Goal: Task Accomplishment & Management: Complete application form

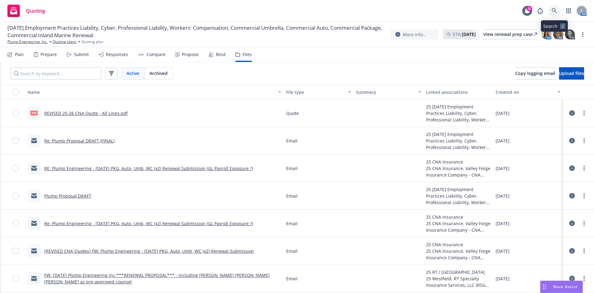
click at [556, 10] on icon at bounding box center [554, 11] width 6 height 6
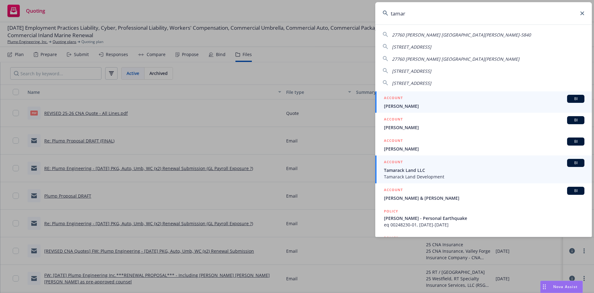
type input "tamar"
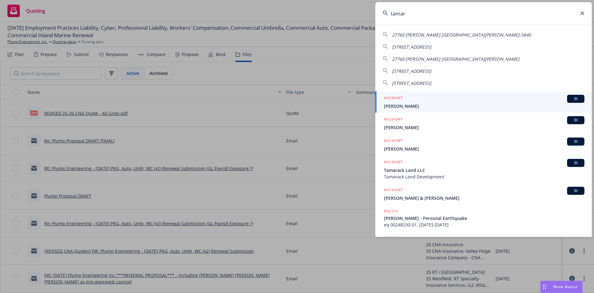
click at [456, 169] on span "Tamarack Land LLC" at bounding box center [484, 170] width 200 height 6
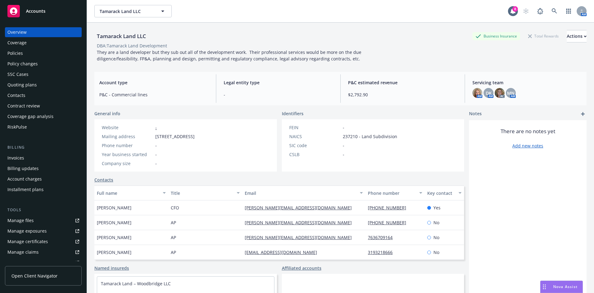
click at [41, 53] on div "Policies" at bounding box center [43, 53] width 72 height 10
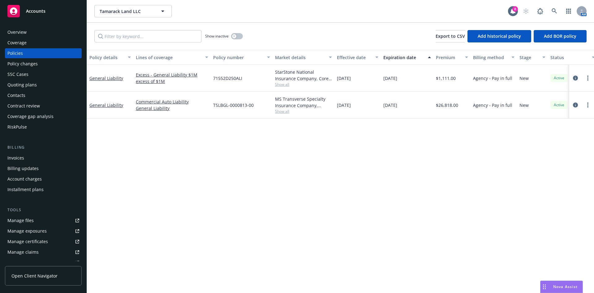
click at [41, 68] on div "Policy changes" at bounding box center [43, 64] width 72 height 10
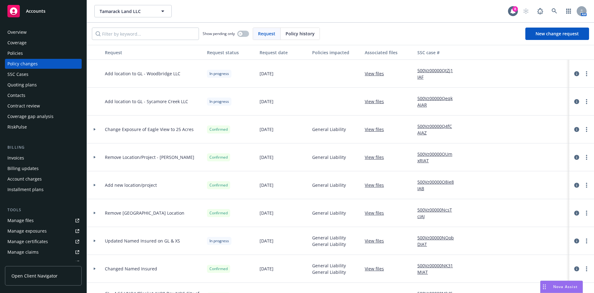
click at [93, 128] on div at bounding box center [94, 129] width 15 height 28
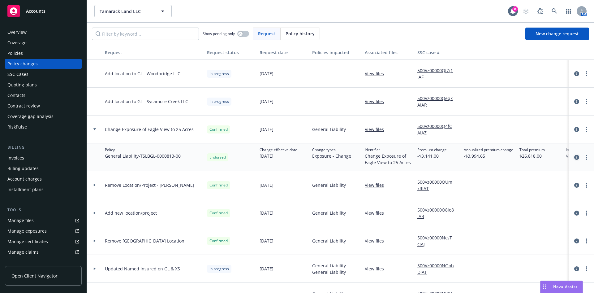
click at [574, 158] on icon "circleInformation" at bounding box center [576, 157] width 5 height 5
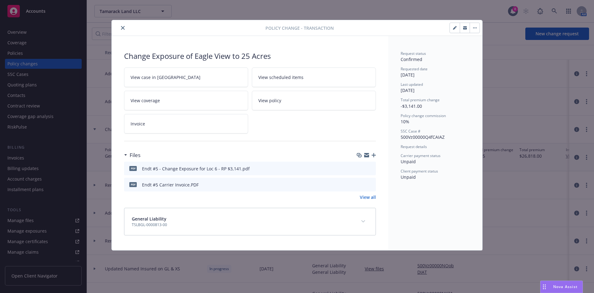
drag, startPoint x: 122, startPoint y: 28, endPoint x: 101, endPoint y: 48, distance: 29.3
click at [122, 28] on icon "close" at bounding box center [123, 28] width 4 height 4
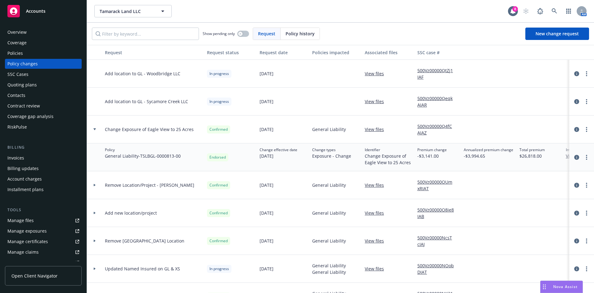
click at [28, 156] on div "Invoices" at bounding box center [43, 158] width 72 height 10
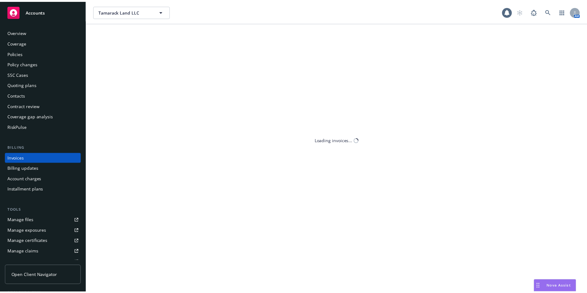
scroll to position [2, 0]
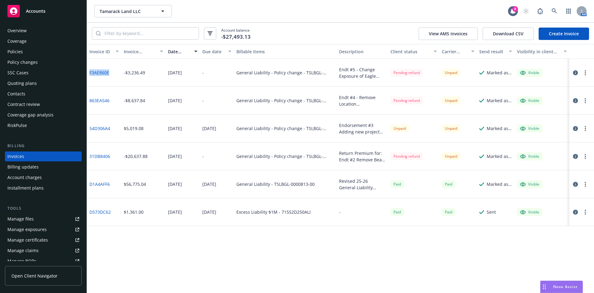
drag, startPoint x: 117, startPoint y: 75, endPoint x: 94, endPoint y: 74, distance: 23.2
click at [90, 75] on div "F3AE860E" at bounding box center [104, 73] width 34 height 28
copy link "F3AE860E"
click at [101, 71] on link "F3AE860E" at bounding box center [99, 72] width 20 height 6
click at [576, 180] on button "button" at bounding box center [575, 183] width 7 height 7
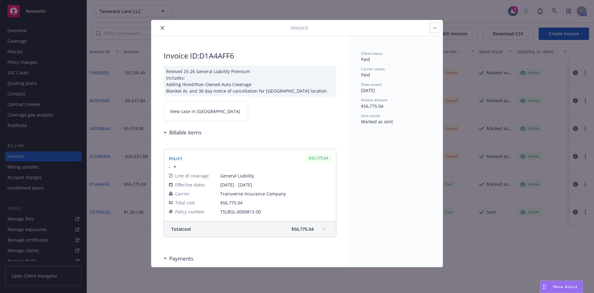
click at [207, 113] on link "View case in SSC" at bounding box center [206, 110] width 84 height 19
click at [164, 28] on button "close" at bounding box center [162, 27] width 7 height 7
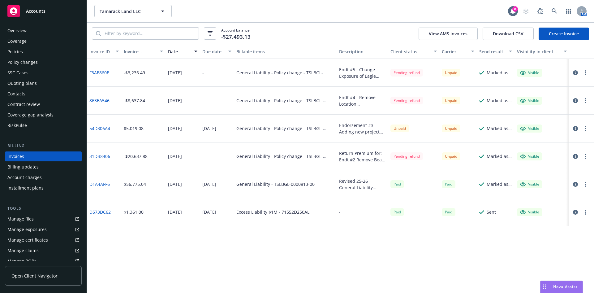
click at [32, 61] on div "Policy changes" at bounding box center [22, 62] width 30 height 10
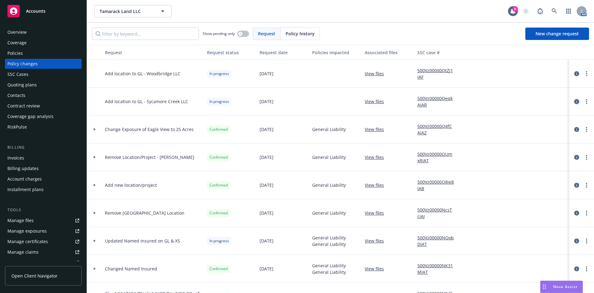
click at [574, 102] on icon "circleInformation" at bounding box center [576, 101] width 5 height 5
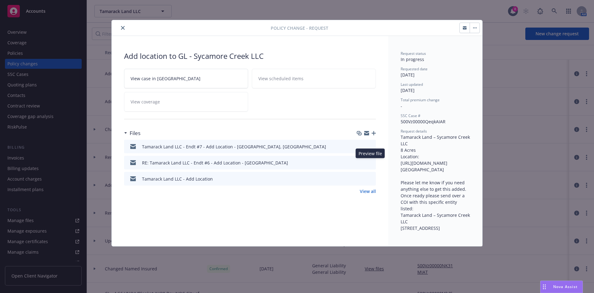
click at [370, 162] on icon "preview file" at bounding box center [370, 162] width 6 height 4
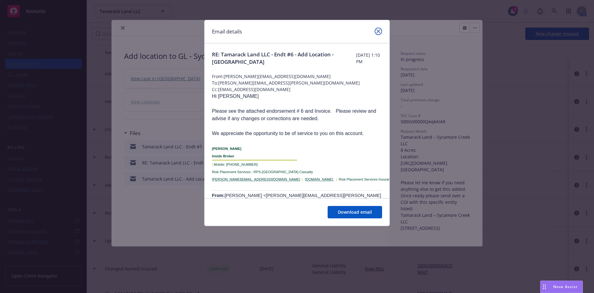
drag, startPoint x: 381, startPoint y: 30, endPoint x: 367, endPoint y: 23, distance: 15.6
click at [381, 30] on link "close" at bounding box center [378, 31] width 7 height 7
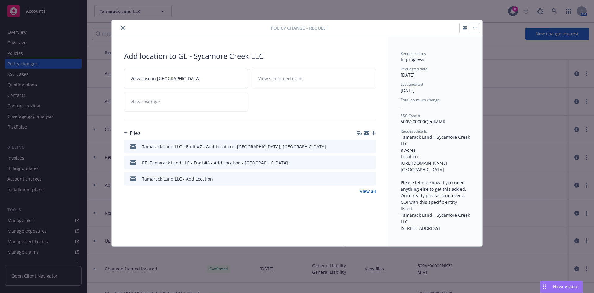
click at [120, 27] on button "close" at bounding box center [122, 27] width 7 height 7
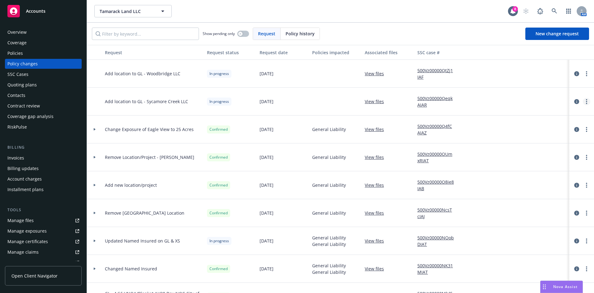
click at [583, 99] on link "more" at bounding box center [586, 101] width 7 height 7
click at [513, 148] on link "Resume workflow" at bounding box center [523, 151] width 106 height 12
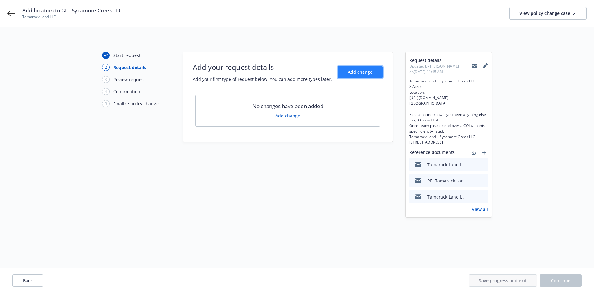
click at [355, 72] on span "Add change" at bounding box center [360, 72] width 25 height 6
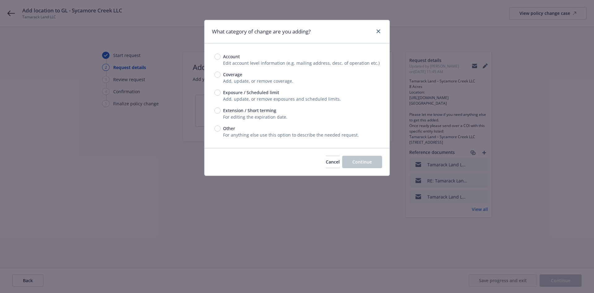
click at [244, 94] on span "Exposure / Scheduled limit" at bounding box center [251, 92] width 56 height 6
click at [220, 94] on input "Exposure / Scheduled limit" at bounding box center [217, 92] width 6 height 6
radio input "true"
click at [364, 161] on span "Continue" at bounding box center [361, 162] width 19 height 6
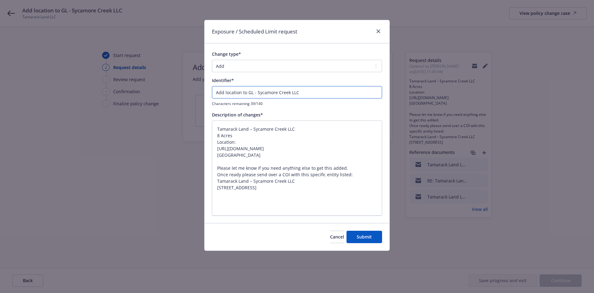
click at [305, 90] on input "Add location to GL - Sycamore Creek LLC" at bounding box center [297, 92] width 170 height 12
drag, startPoint x: 306, startPoint y: 91, endPoint x: 256, endPoint y: 91, distance: 50.4
click at [256, 91] on input "Add location to GL - Sycamore Creek LLC" at bounding box center [297, 92] width 170 height 12
click at [364, 238] on span "Submit" at bounding box center [364, 236] width 15 height 6
type textarea "x"
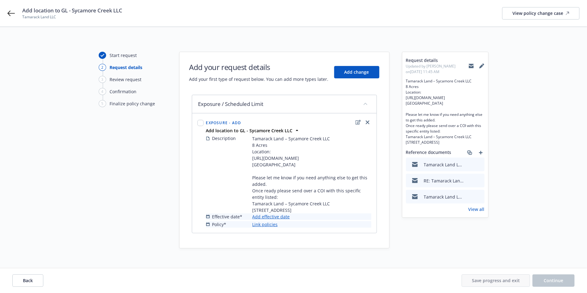
click at [286, 220] on link "Add effective date" at bounding box center [270, 216] width 37 height 6
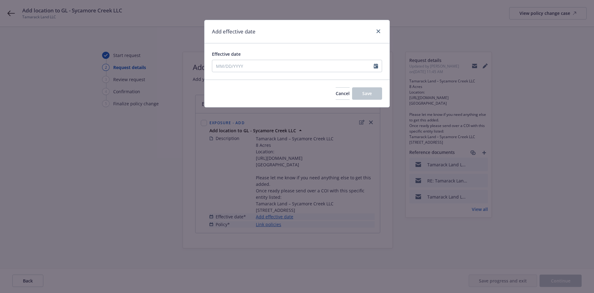
click at [378, 63] on div at bounding box center [378, 66] width 8 height 12
click at [376, 66] on icon "Calendar" at bounding box center [376, 65] width 4 height 5
select select "8"
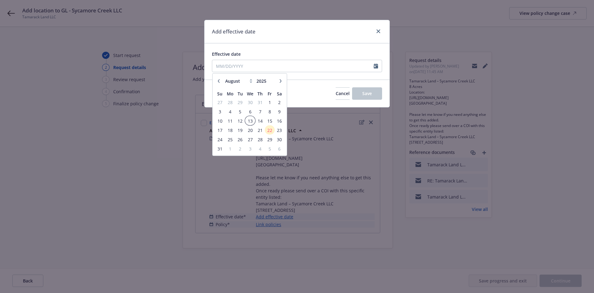
click at [250, 119] on span "13" at bounding box center [250, 121] width 9 height 8
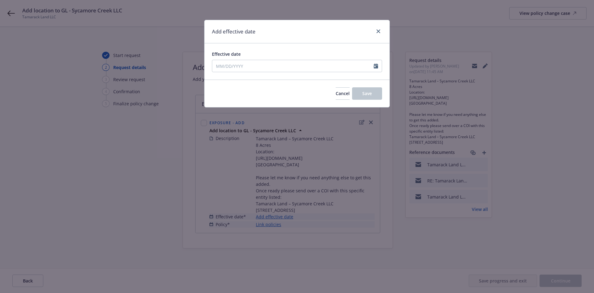
type input "08/13/2025"
click at [379, 92] on button "Save" at bounding box center [367, 93] width 30 height 12
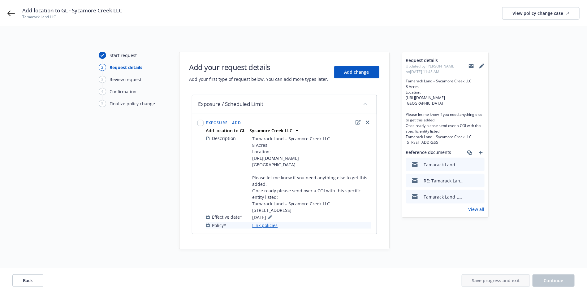
click at [273, 228] on link "Link policies" at bounding box center [264, 225] width 25 height 6
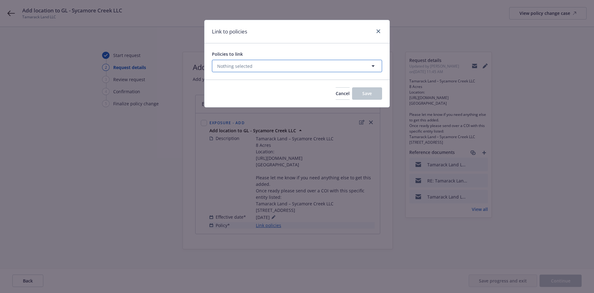
click at [338, 66] on button "Nothing selected" at bounding box center [297, 66] width 170 height 12
select select "ACTIVE"
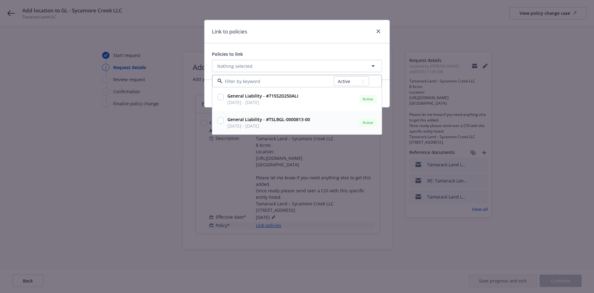
click at [220, 119] on input "checkbox" at bounding box center [220, 120] width 6 height 6
checkbox input "true"
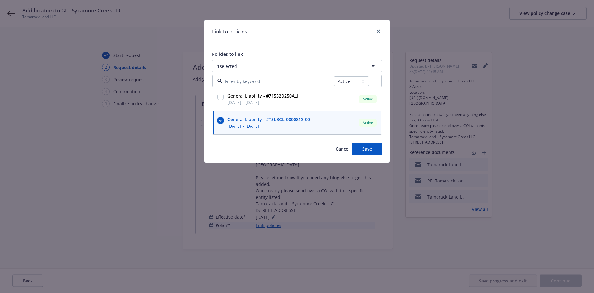
click at [333, 27] on div "Link to policies" at bounding box center [296, 31] width 185 height 23
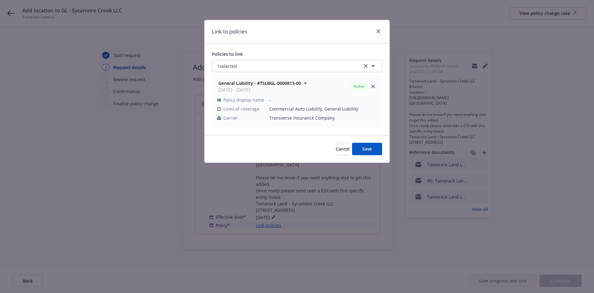
click at [366, 141] on div "Cancel Save" at bounding box center [296, 149] width 185 height 28
click at [369, 146] on button "Save" at bounding box center [367, 149] width 30 height 12
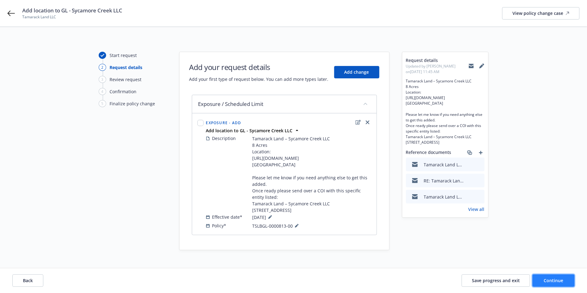
click at [561, 282] on span "Continue" at bounding box center [553, 280] width 19 height 6
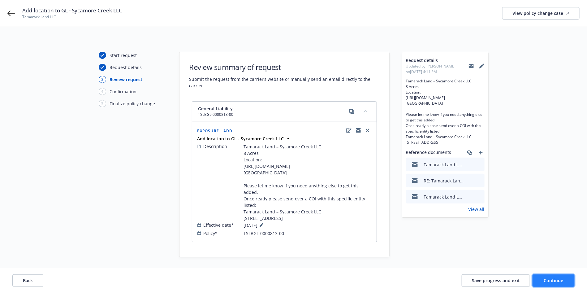
click at [559, 280] on span "Continue" at bounding box center [553, 280] width 19 height 6
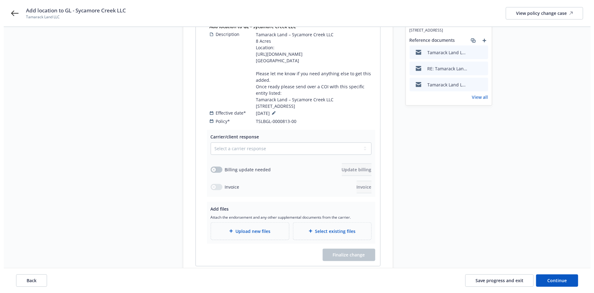
scroll to position [156, 0]
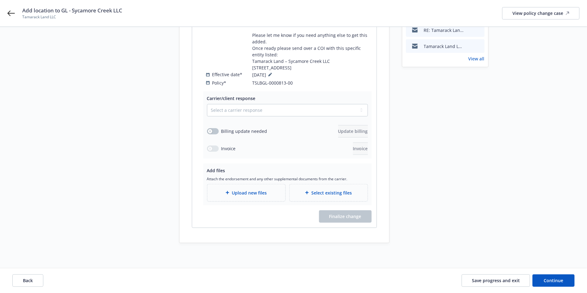
click at [259, 188] on div "Upload new files" at bounding box center [246, 192] width 78 height 17
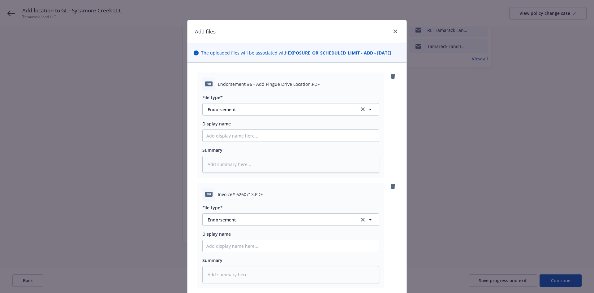
click at [361, 219] on icon "clear selection" at bounding box center [363, 219] width 4 height 4
type textarea "x"
click at [357, 220] on button "Select an option" at bounding box center [290, 219] width 177 height 12
type input "invoice"
click at [257, 204] on div "Invoice - Third Party" at bounding box center [290, 202] width 169 height 9
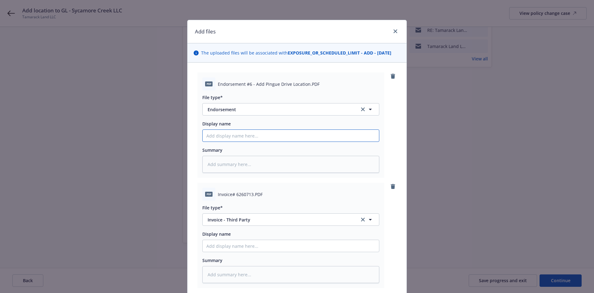
click at [216, 135] on input "Display name" at bounding box center [291, 136] width 176 height 12
type textarea "x"
type input "E"
type textarea "x"
type input "En"
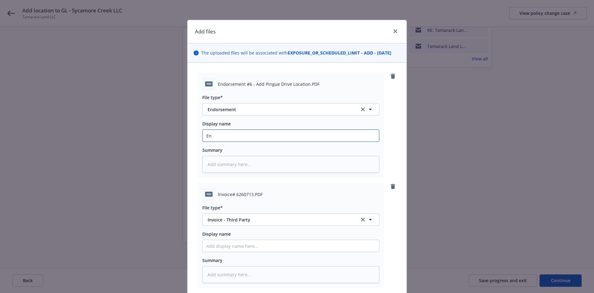
type textarea "x"
type input "End"
type textarea "x"
type input "Endt"
type textarea "x"
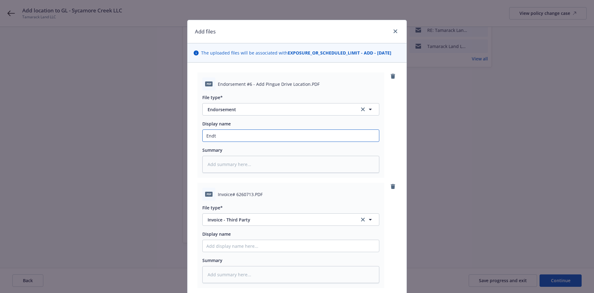
type input "Endt #"
type textarea "x"
type input "Endt #6"
type textarea "x"
type input "Endt #6"
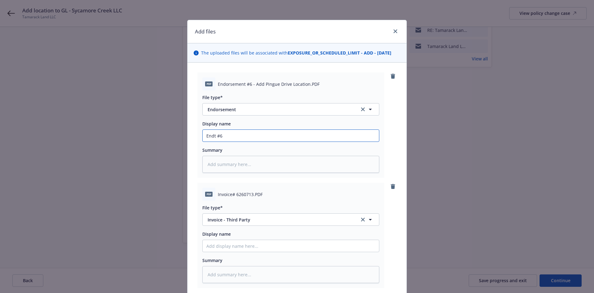
type textarea "x"
type input "Endt #6 -"
type textarea "x"
type input "Endt #6 -"
type textarea "x"
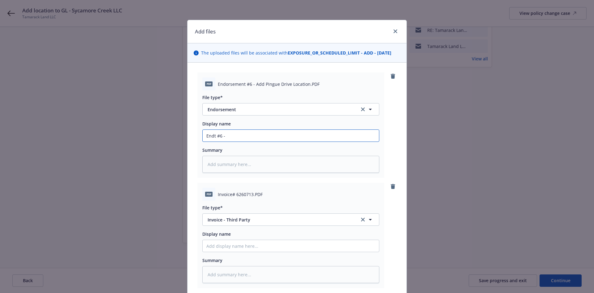
type input "Endt #6 - A"
type textarea "x"
type input "Endt #6 - Ad"
type textarea "x"
type input "Endt #6 - Add"
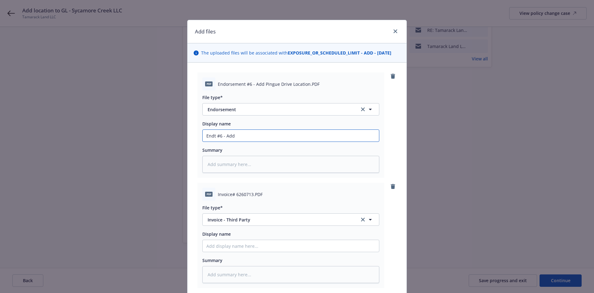
type textarea "x"
type input "Endt #6 - Add"
type textarea "x"
type input "Endt #6 - Add L"
type textarea "x"
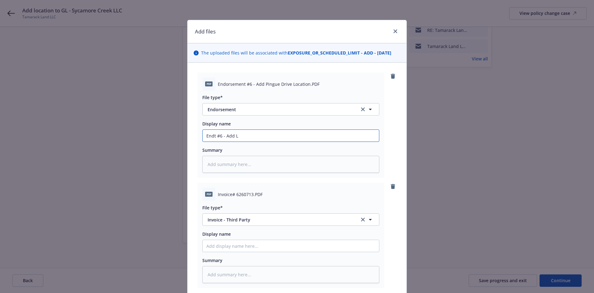
type input "Endt #6 - Add Lo"
type textarea "x"
type input "Endt #6 - Add Loc"
type textarea "x"
type input "Endt #6 - Add Loc"
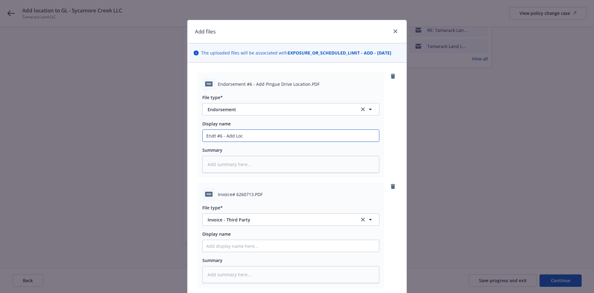
paste input "Sycamore Creek LLC"
type textarea "x"
type input "Endt #6 - Add Loc Sycamore Creek LLC"
click at [301, 136] on input "Endt #6 - Add Loc Sycamore Creek LLC" at bounding box center [291, 136] width 176 height 12
type textarea "x"
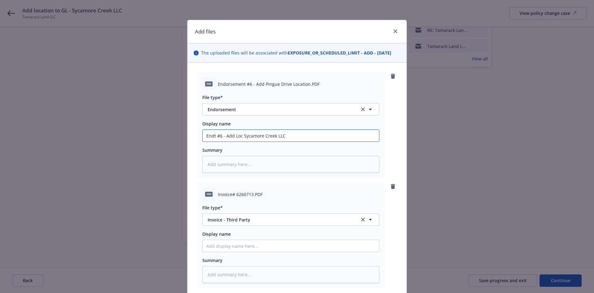
type input "Endt #6 - Add Loc Sycamore Creek LLC"
paste input "Pingue Drive, Columbus, OH"
type textarea "x"
type input "Endt #6 - Add Loc Sycamore Creek LLC Pingue Drive, Columbus, OH"
type textarea "x"
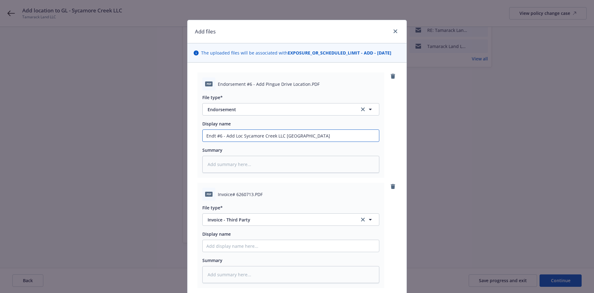
type input "Endt #6 - Add Loc Sycamore Creek LLC Pingue Drive, Columbus, OH"
type textarea "x"
type input "Endt #6 - Add Loc Sycamore Creek LLC Pingue Drive, Columbus, OH -"
type textarea "x"
type input "Endt #6 - Add Loc Sycamore Creek LLC Pingue Drive, Columbus, OH -"
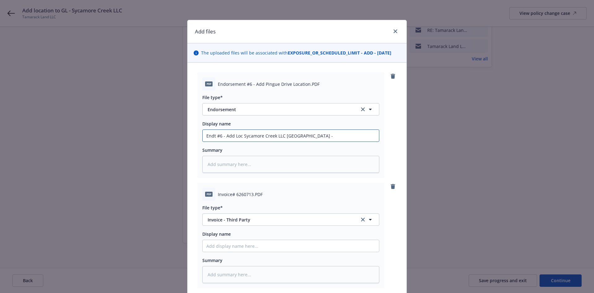
type textarea "x"
type input "Endt #6 - Add Loc Sycamore Creek LLC Pingue Drive, Columbus, OH - A"
type textarea "x"
type input "Endt #6 - Add Loc Sycamore Creek LLC Pingue Drive, Columbus, OH - AP"
click at [372, 130] on input "Endt #6 - Add Loc Sycamore Creek LLC Pingue Drive, Columbus, OH - AP" at bounding box center [291, 136] width 176 height 12
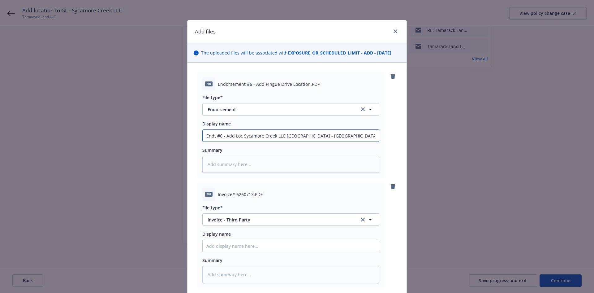
type textarea "x"
type input "Endt #6 - Add Loc Sycamore Creek LLC Pingue Drive, Columbus, OH - AP"
paste input "$1,020.10"
type textarea "x"
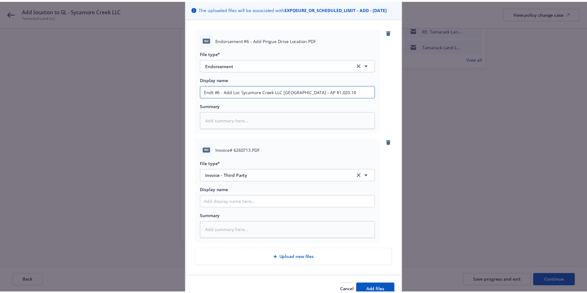
scroll to position [46, 0]
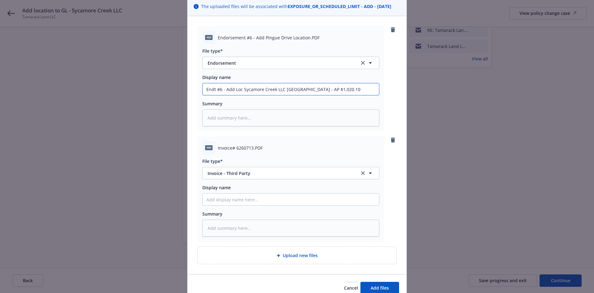
click at [213, 86] on input "Endt #6 - Add Loc Sycamore Creek LLC Pingue Drive, Columbus, OH - AP $1,020.10" at bounding box center [291, 89] width 176 height 12
type input "Endt #6 - Add Loc Sycamore Creek LLC Pingue Drive, Columbus, OH - AP $1,020.10"
click at [224, 95] on input "Display name" at bounding box center [291, 89] width 176 height 12
paste input "Endt #6 - Add Loc Sycamore Creek LLC Pingue Drive, Columbus, OH - AP $1,020.10"
type textarea "x"
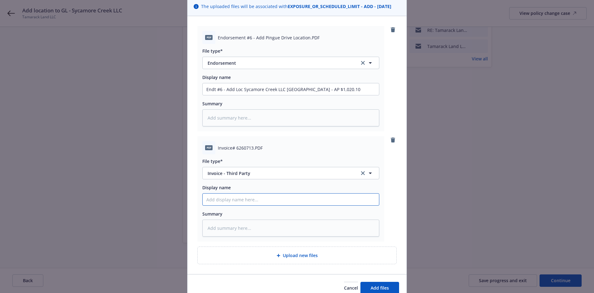
type input "Endt #6 - Add Loc Sycamore Creek LLC Pingue Drive, Columbus, OH - AP $1,020.10"
drag, startPoint x: 323, startPoint y: 198, endPoint x: 223, endPoint y: 205, distance: 101.0
click at [223, 95] on input "Endt #6 - Add Loc Sycamore Creek LLC Pingue Drive, Columbus, OH - AP $1,020.10" at bounding box center [291, 89] width 176 height 12
type textarea "x"
type input "Endt #6 -"
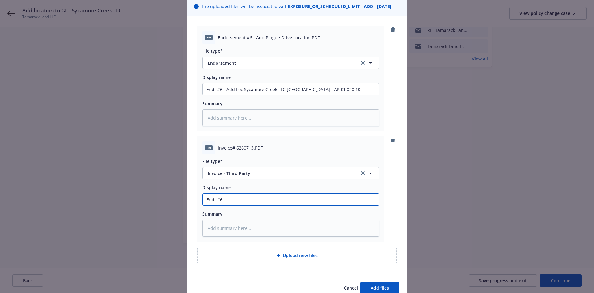
type textarea "x"
type input "Endt #6 - R"
type textarea "x"
type input "Endt #6 - RP"
type textarea "x"
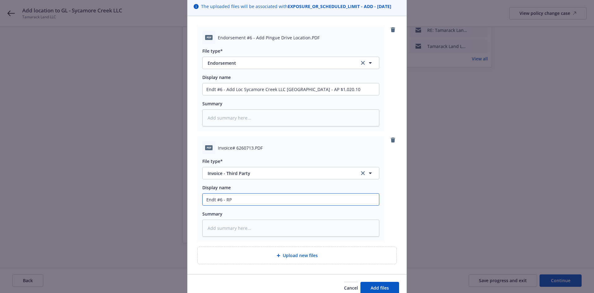
type input "Endt #6 - RPS"
type textarea "x"
type input "Endt #6 - RPS"
type textarea "x"
type input "Endt #6 - RPS C"
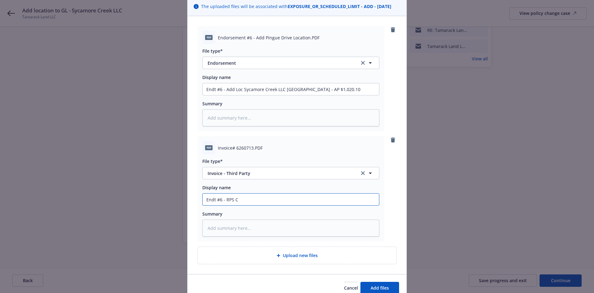
type textarea "x"
type input "Endt #6 - RPS Ca"
type textarea "x"
type input "Endt #6 - RPS Car"
type textarea "x"
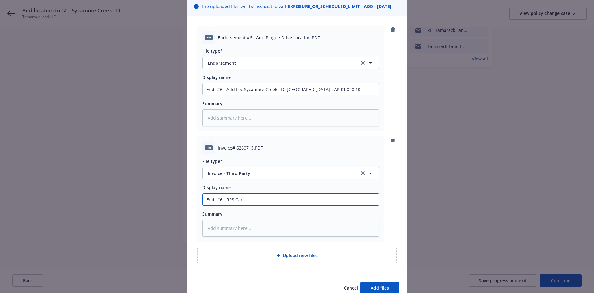
type input "Endt #6 - RPS Carr"
type textarea "x"
type input "Endt #6 - RPS Carri"
type textarea "x"
type input "Endt #6 - RPS Carrie"
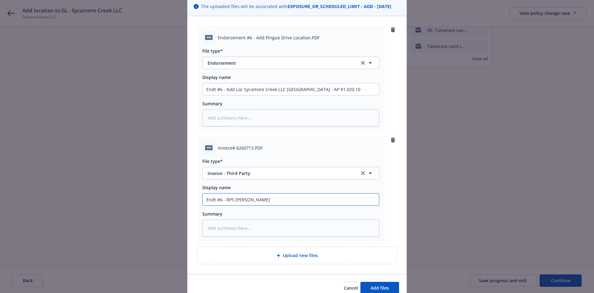
type textarea "x"
type input "Endt #6 - RPS Carrier"
type textarea "x"
type input "Endt #6 - RPS Carrier"
type textarea "x"
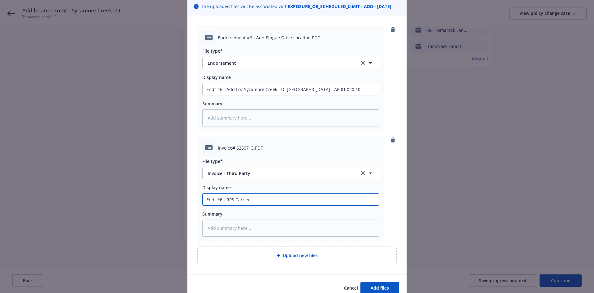
type input "Endt #6 - RPS Carrier I"
type textarea "x"
type input "Endt #6 - RPS Carrier In"
type textarea "x"
type input "Endt #6 - RPS Carrier Inv"
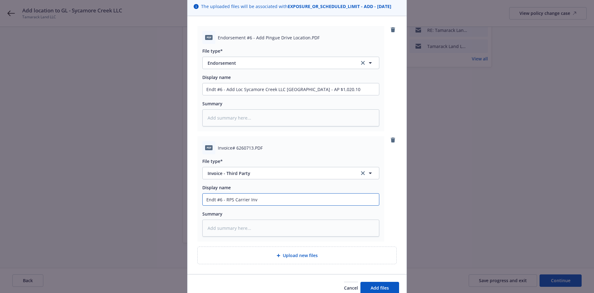
type textarea "x"
type input "Endt #6 - RPS Carrier Invo"
type textarea "x"
type input "Endt #6 - RPS Carrier Invoi"
type textarea "x"
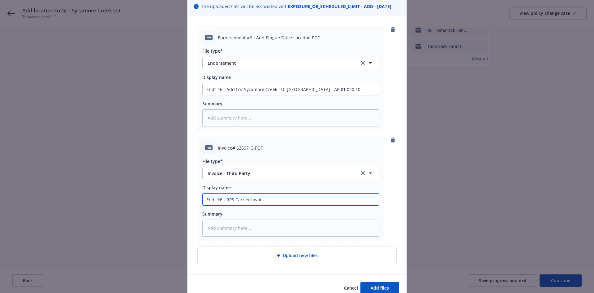
type input "Endt #6 - RPS Carrier Invoic"
type textarea "x"
type input "Endt #6 - RPS Carrier Invoice"
click at [374, 285] on span "Add files" at bounding box center [379, 288] width 18 height 6
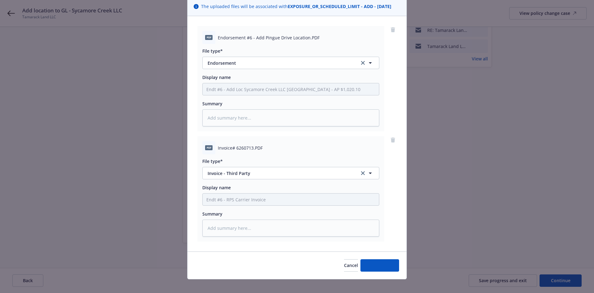
type textarea "x"
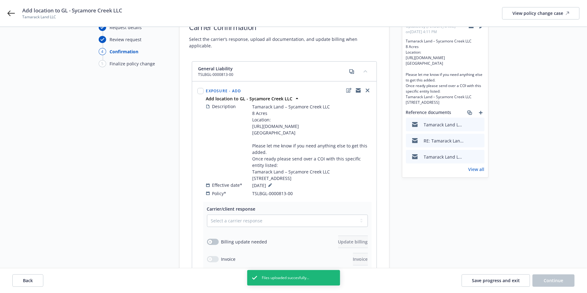
scroll to position [17, 0]
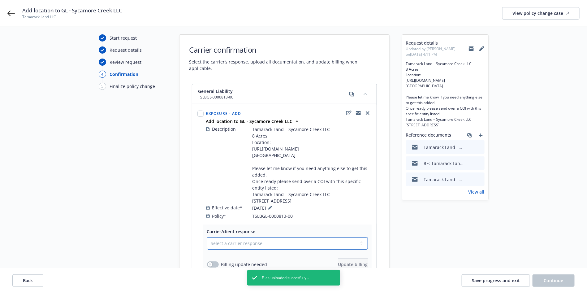
click at [266, 246] on select "Select a carrier response Accepted Accepted with revision No endorsement needed…" at bounding box center [287, 243] width 161 height 12
select select "ACCEPTED"
click at [207, 243] on select "Select a carrier response Accepted Accepted with revision No endorsement needed…" at bounding box center [287, 243] width 161 height 12
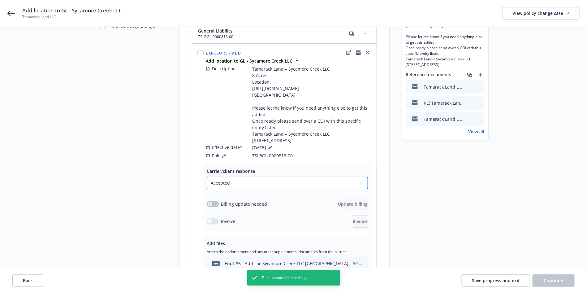
scroll to position [110, 0]
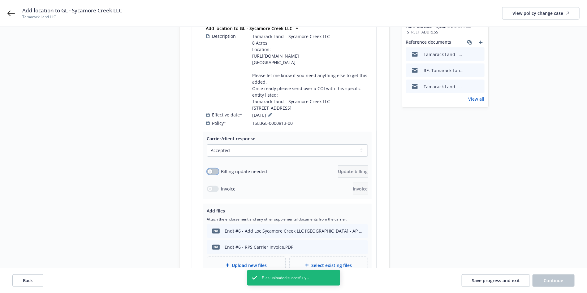
click at [214, 174] on button "button" at bounding box center [213, 171] width 12 height 6
click at [362, 174] on button "Update billing" at bounding box center [353, 171] width 30 height 12
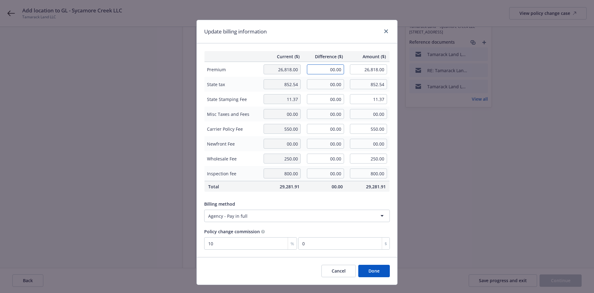
drag, startPoint x: 322, startPoint y: 68, endPoint x: 368, endPoint y: 70, distance: 46.1
click at [364, 70] on tr "Premium 26,818.00 00.00 26,818.00" at bounding box center [296, 69] width 185 height 15
type input "990.00"
type input "27,808.00"
type input "99"
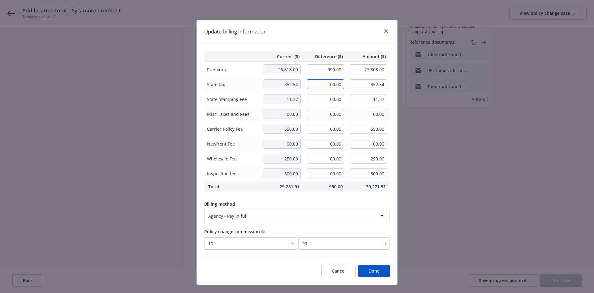
drag, startPoint x: 312, startPoint y: 90, endPoint x: 371, endPoint y: 87, distance: 58.8
click at [371, 87] on tr "State tax 852.54 00.00 852.54" at bounding box center [296, 84] width 185 height 15
paste input "29.7"
type input "29.70"
type input "882.24"
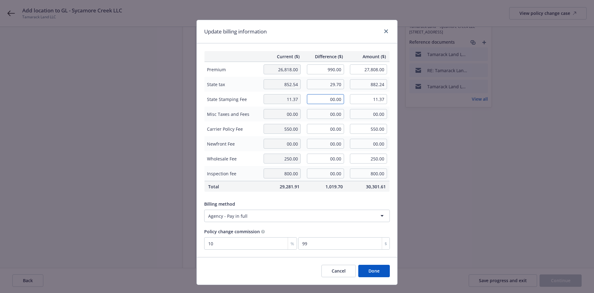
drag, startPoint x: 322, startPoint y: 97, endPoint x: 353, endPoint y: 98, distance: 31.3
click at [354, 99] on tr "State Stamping Fee 11.37 00.00 11.37" at bounding box center [296, 99] width 185 height 15
paste input ".4"
type input "0.40"
type input "11.77"
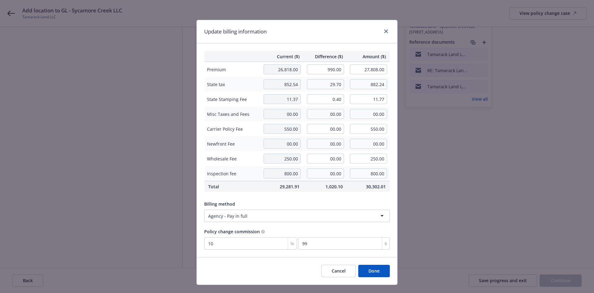
click at [341, 38] on div "Update billing information" at bounding box center [297, 31] width 200 height 23
click at [371, 269] on button "Done" at bounding box center [374, 270] width 32 height 12
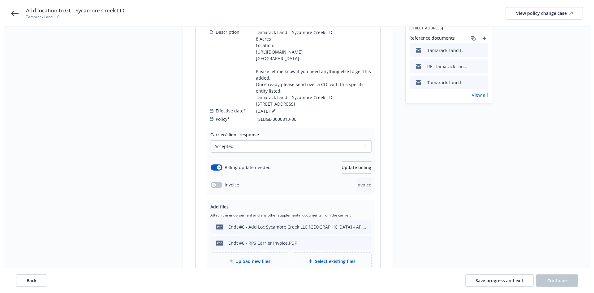
scroll to position [142, 0]
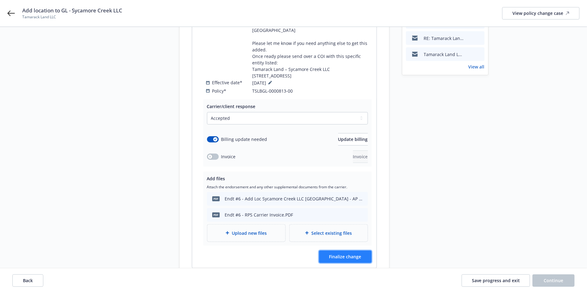
click at [350, 263] on button "Finalize change" at bounding box center [345, 256] width 53 height 12
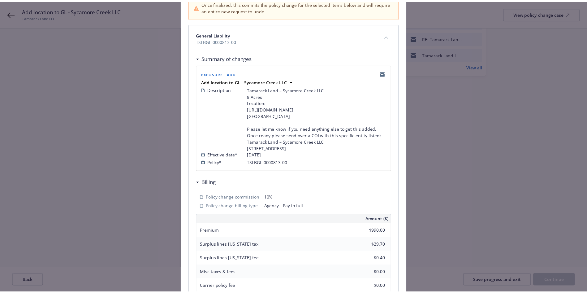
scroll to position [186, 0]
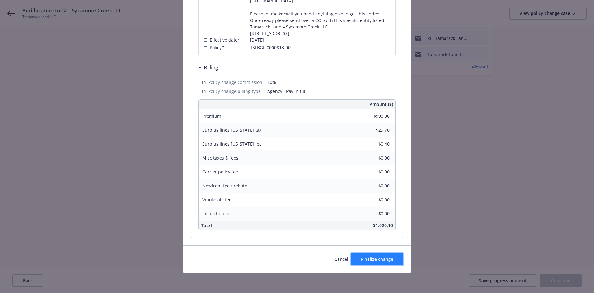
click at [367, 262] on span "Finalize change" at bounding box center [377, 259] width 32 height 6
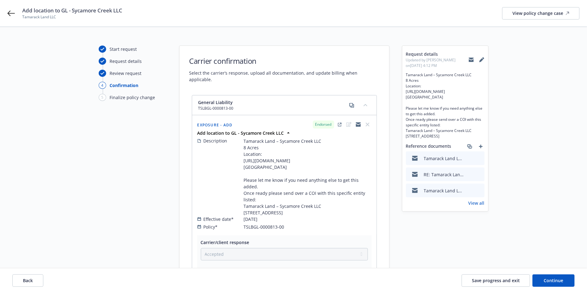
scroll to position [3, 0]
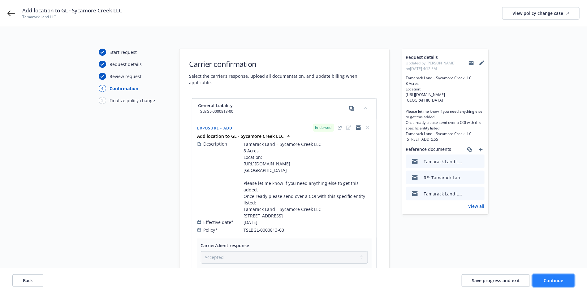
click at [549, 281] on span "Continue" at bounding box center [553, 280] width 19 height 6
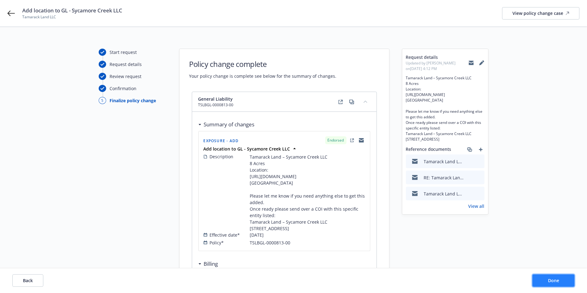
click at [571, 277] on button "Done" at bounding box center [553, 280] width 42 height 12
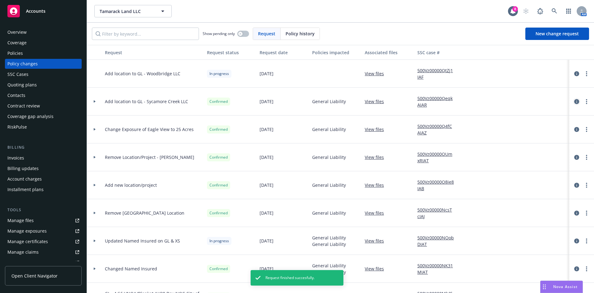
click at [574, 101] on icon "circleInformation" at bounding box center [576, 101] width 5 height 5
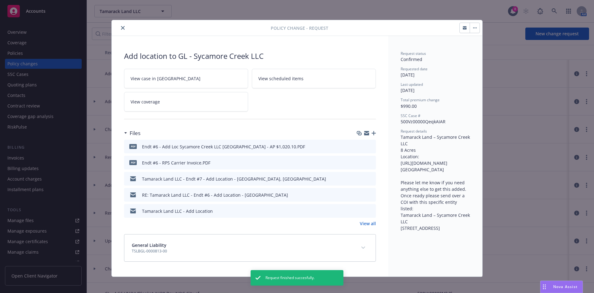
drag, startPoint x: 325, startPoint y: 148, endPoint x: 128, endPoint y: 153, distance: 197.1
click at [128, 153] on div "PDF Endt #6 - Add Loc Sycamore Creek LLC Pingue Drive, Columbus, OH - AP $1,020…" at bounding box center [250, 146] width 252 height 14
copy div "DF Endt #6 - Add Loc Sycamore Creek LLC Pingue Drive, Columbus, OH - AP $1,020.…"
click at [122, 28] on button "close" at bounding box center [122, 27] width 7 height 7
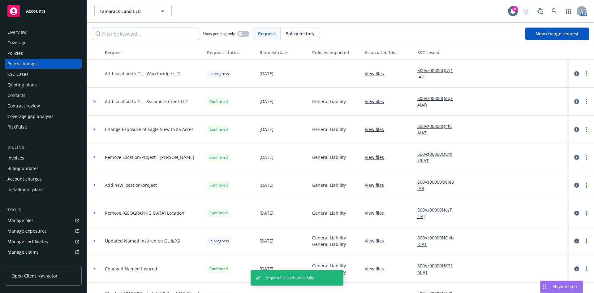
click at [31, 161] on div "Invoices" at bounding box center [43, 158] width 72 height 10
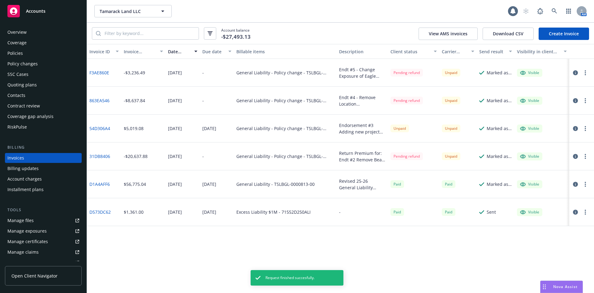
scroll to position [2, 0]
click at [361, 76] on div "Endt #5 - Change Exposure of Eagle View to 25 Acres" at bounding box center [362, 72] width 46 height 13
click at [576, 72] on icon "button" at bounding box center [575, 72] width 5 height 5
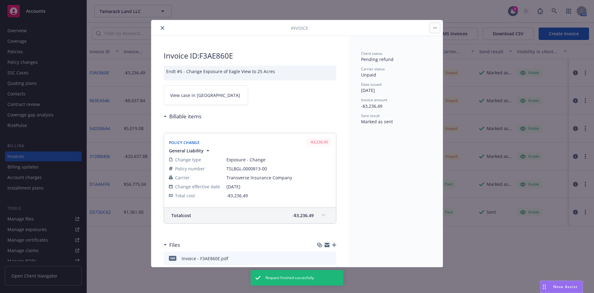
click at [162, 25] on button "close" at bounding box center [162, 27] width 7 height 7
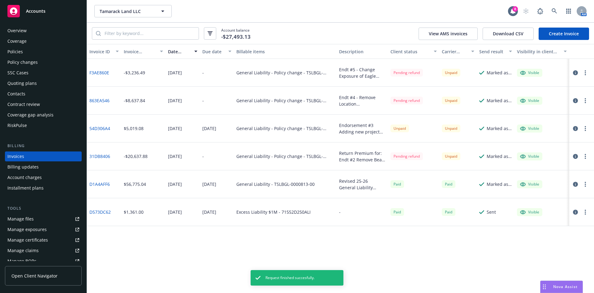
click at [562, 30] on link "Create Invoice" at bounding box center [563, 34] width 50 height 12
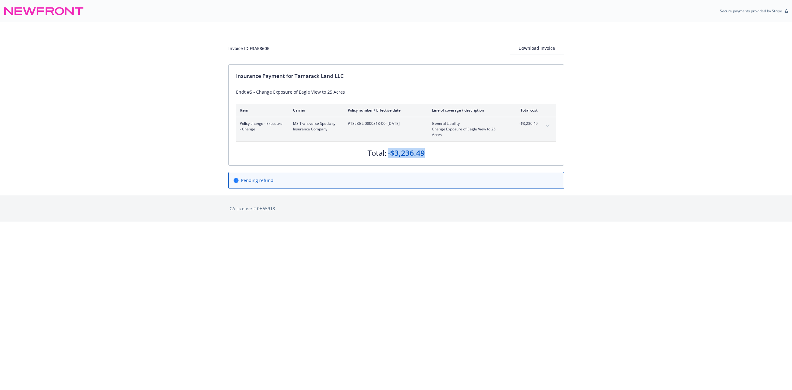
drag, startPoint x: 423, startPoint y: 152, endPoint x: 391, endPoint y: 149, distance: 32.5
click at [388, 150] on div "-$3,236.49" at bounding box center [405, 153] width 37 height 11
copy div "-$3,236.49"
drag, startPoint x: 345, startPoint y: 95, endPoint x: 233, endPoint y: 91, distance: 112.6
click at [233, 91] on div "Insurance Payment for Tamarack Land LLC Endt #5 - Change Exposure of Eagle View…" at bounding box center [396, 115] width 335 height 101
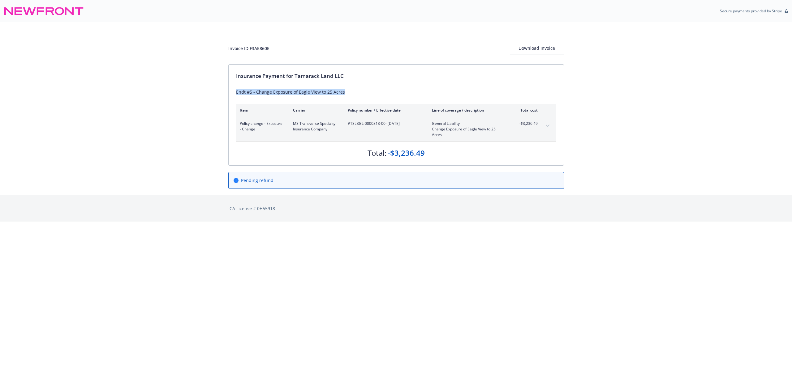
copy div "Endt #5 - Change Exposure of Eagle View to 25 Acres"
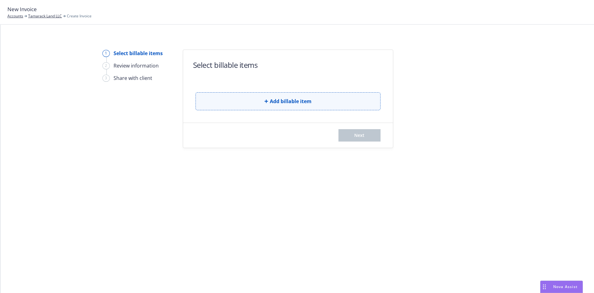
click at [338, 104] on button "Add billable item" at bounding box center [287, 101] width 185 height 18
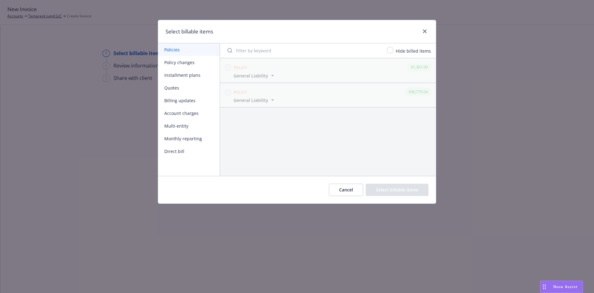
click at [195, 61] on button "Policy changes" at bounding box center [189, 62] width 62 height 13
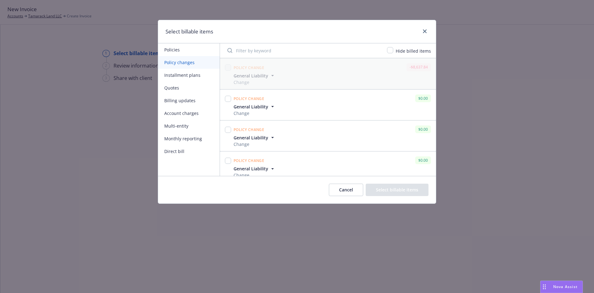
click at [244, 107] on span "General Liability" at bounding box center [250, 106] width 35 height 6
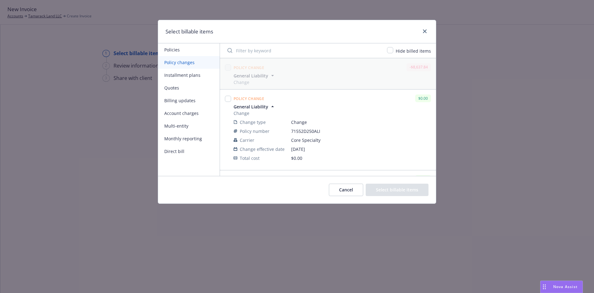
click at [256, 107] on span "General Liability" at bounding box center [250, 106] width 35 height 6
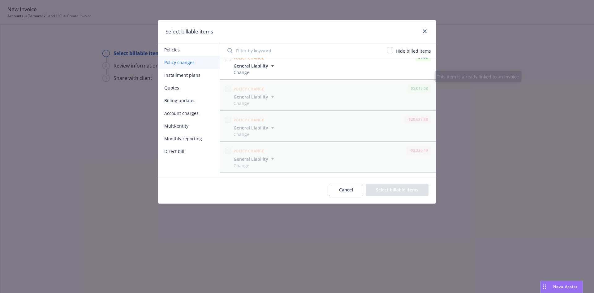
scroll to position [161, 0]
click at [225, 156] on input "checkbox" at bounding box center [228, 154] width 6 height 6
checkbox input "true"
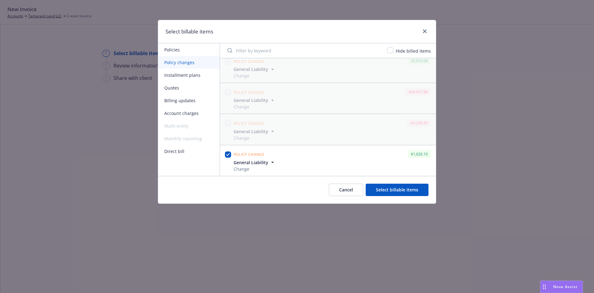
click at [398, 189] on button "Select billable items" at bounding box center [397, 189] width 63 height 12
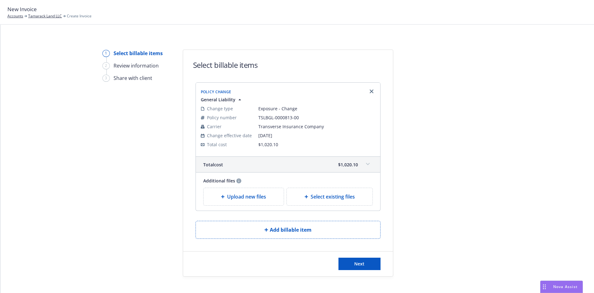
click at [326, 199] on span "Select existing files" at bounding box center [332, 196] width 44 height 7
select select "Invoice - Third Party"
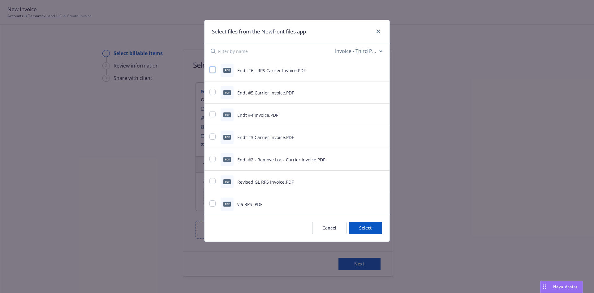
click at [212, 67] on input "checkbox" at bounding box center [212, 69] width 6 height 6
checkbox input "true"
click at [370, 227] on button "Select 1 file" at bounding box center [359, 227] width 45 height 12
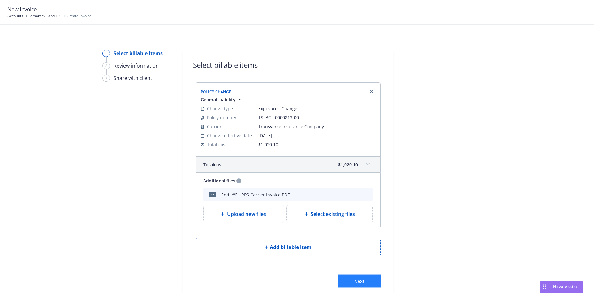
click at [372, 283] on button "Next" at bounding box center [359, 281] width 42 height 12
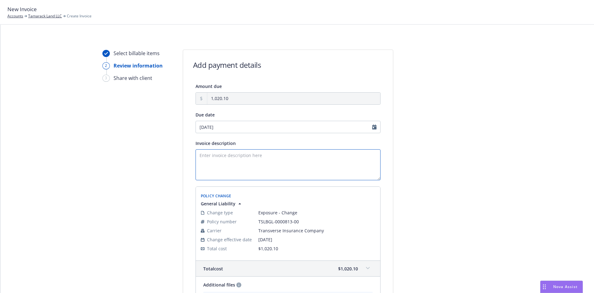
click at [227, 161] on textarea "Invoice description" at bounding box center [287, 164] width 185 height 31
paste textarea "DF Endt #6 - Add Loc Sycamore Creek LLC Pingue Drive, Columbus, OH - AP $1,020.…"
click at [196, 162] on textarea "DF Endt #6 - Add Loc Sycamore Creek LLC Pingue Drive, Columbus, OH - AP $1,020.…" at bounding box center [287, 164] width 185 height 31
drag, startPoint x: 196, startPoint y: 161, endPoint x: 192, endPoint y: 156, distance: 7.3
click at [195, 156] on textarea "DF Endt #6 - Add Loc Sycamore Creek LLC Pingue Drive, Columbus, OH - AP $1,020.…" at bounding box center [287, 164] width 185 height 31
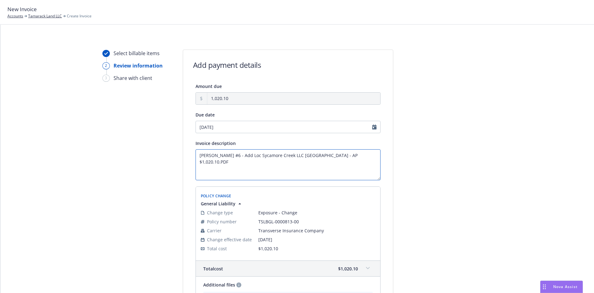
click at [210, 164] on textarea "DF Endt #6 - Add Loc Sycamore Creek LLC Pingue Drive, Columbus, OH - AP $1,020.…" at bounding box center [287, 164] width 185 height 31
drag, startPoint x: 195, startPoint y: 162, endPoint x: 184, endPoint y: 149, distance: 16.5
click at [184, 149] on div "Amount due 1,020.10 Due date 09/05/2025 Invoice description DF Endt #6 - Add Lo…" at bounding box center [288, 207] width 210 height 250
click at [231, 155] on textarea "Endt #6 - Add Loc Sycamore Creek LLC Pingue Drive, Columbus, OH - AP $1,020.10.…" at bounding box center [287, 164] width 185 height 31
drag, startPoint x: 340, startPoint y: 158, endPoint x: 310, endPoint y: 161, distance: 30.1
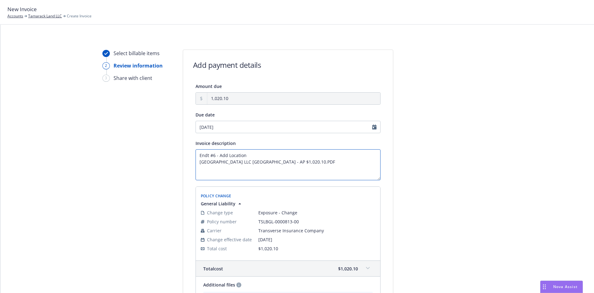
click at [310, 161] on textarea "Endt #6 - Add Location Sycamore Creek LLC Pingue Drive, Columbus, OH - AP $1,02…" at bounding box center [287, 164] width 185 height 31
click at [344, 159] on textarea "Endt #6 - Add Location Sycamore Creek LLC Pingue Drive, Columbus, OH - AP $1,02…" at bounding box center [287, 164] width 185 height 31
drag, startPoint x: 349, startPoint y: 160, endPoint x: 296, endPoint y: 166, distance: 53.2
click at [296, 166] on textarea "Endt #6 - Add Location Sycamore Creek LLC Pingue Drive, Columbus, OH - AP $1,02…" at bounding box center [287, 164] width 185 height 31
click at [237, 160] on textarea "Endt #6 - Add Location Sycamore Creek LLC Pingue Drive, Columbus, OH" at bounding box center [287, 164] width 185 height 31
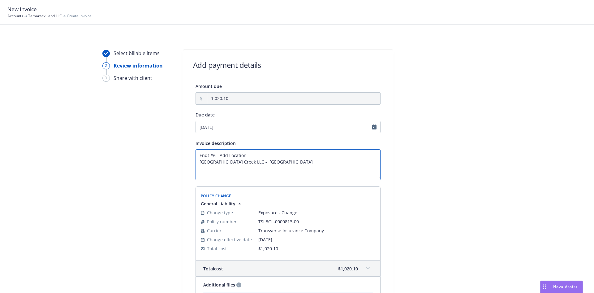
click at [319, 158] on textarea "Endt #6 - Add Location Sycamore Creek LLC - Pingue Drive, Columbus, OH" at bounding box center [287, 164] width 185 height 31
click at [313, 164] on textarea "Endt #6 - Add Location Sycamore Creek LLC - Pingue Drive, Columbus, OH" at bounding box center [287, 164] width 185 height 31
click at [311, 160] on textarea "Endt #6 - Add Location Sycamore Creek LLC - Pingue Drive, Columbus, OH (8 Acres)" at bounding box center [287, 164] width 185 height 31
drag, startPoint x: 326, startPoint y: 160, endPoint x: 238, endPoint y: 166, distance: 88.0
click at [238, 166] on textarea "Endt #6 - Add Location Sycamore Creek LLC - Pingue Drive, Columbus, OH (8 Acres)" at bounding box center [287, 164] width 185 height 31
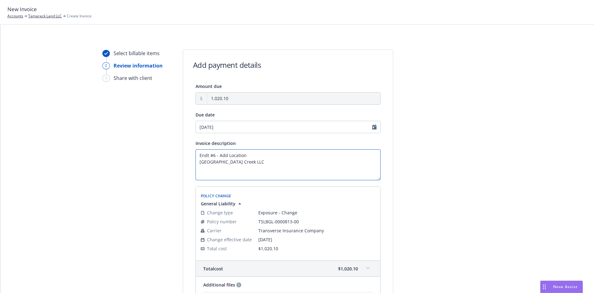
paste textarea "Location #8 - Pingue Drive Columbus, OH 43085 (8 Acres)"
type textarea "Endt #6 - Add Location Sycamore Creek LLC Location #8 - Pingue Drive Columbus, …"
click at [445, 178] on div at bounding box center [448, 209] width 87 height 320
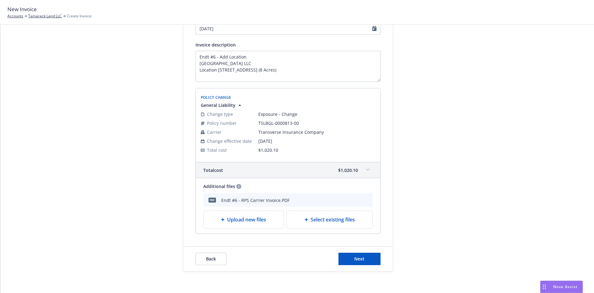
scroll to position [101, 0]
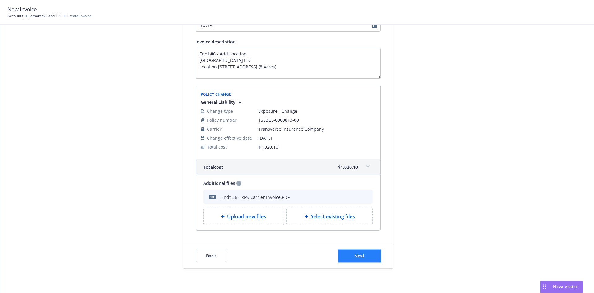
click at [367, 259] on button "Next" at bounding box center [359, 255] width 42 height 12
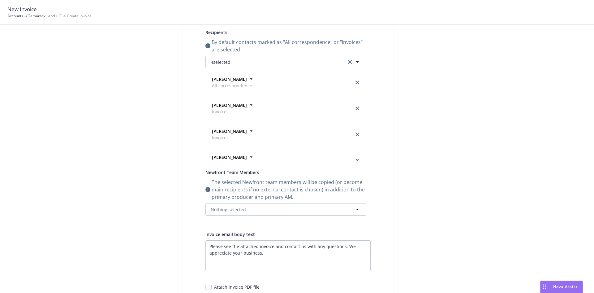
scroll to position [9, 0]
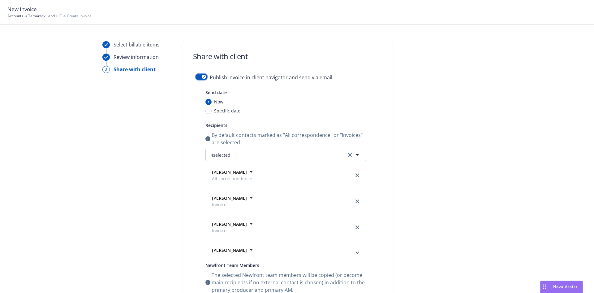
click at [195, 76] on button "button" at bounding box center [201, 77] width 12 height 6
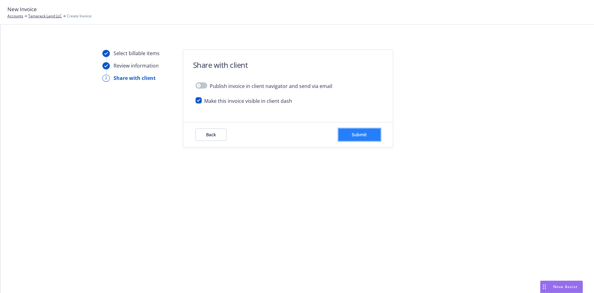
click at [375, 135] on button "Submit" at bounding box center [359, 134] width 42 height 12
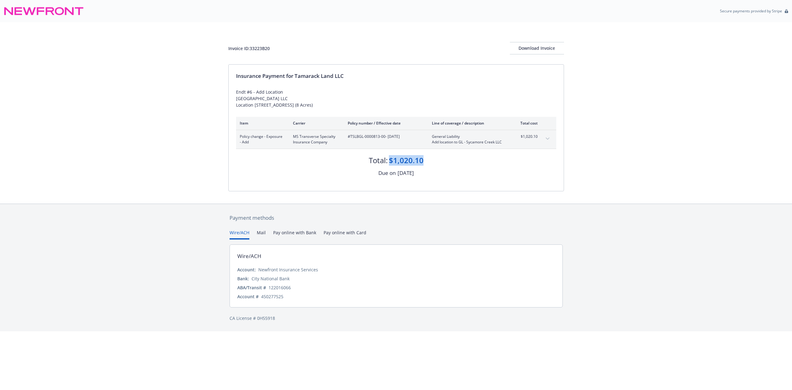
drag, startPoint x: 425, startPoint y: 156, endPoint x: 389, endPoint y: 161, distance: 35.9
click at [389, 161] on div "Total: $1,020.10" at bounding box center [396, 157] width 320 height 17
copy div "$1,020.10"
click at [352, 90] on div "Endt #6 - Add Location Sycamore Creek LLC Location #8 - Pingue Drive Columbus, …" at bounding box center [396, 98] width 320 height 19
drag, startPoint x: 362, startPoint y: 108, endPoint x: 217, endPoint y: 89, distance: 145.6
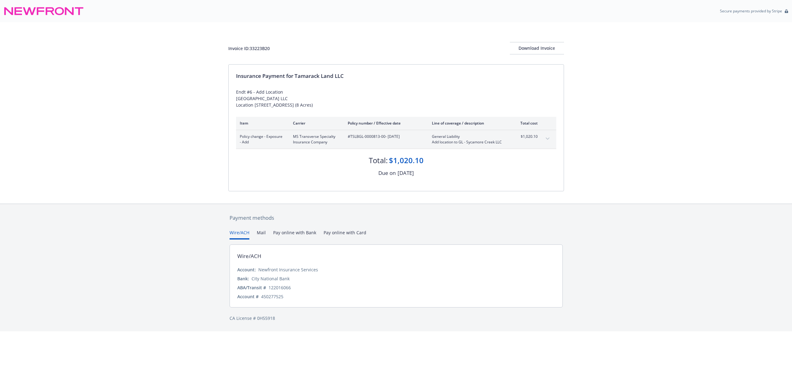
click at [217, 89] on div "Invoice ID: 33223B20 Download Invoice Insurance Payment for Tamarack Land LLC E…" at bounding box center [396, 113] width 792 height 182
copy div "Endt #6 - Add Location [GEOGRAPHIC_DATA] LLC Location [STREET_ADDRESS] (8 Acres)"
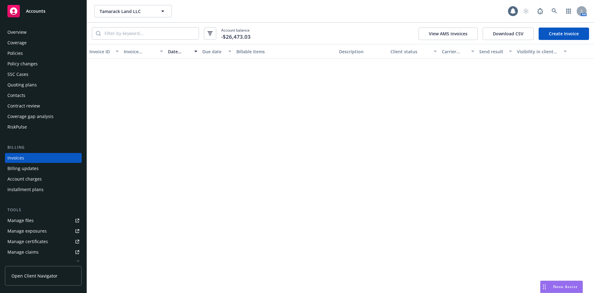
scroll to position [2, 0]
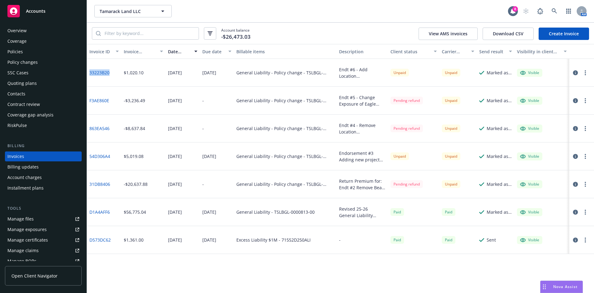
drag, startPoint x: 113, startPoint y: 74, endPoint x: 89, endPoint y: 77, distance: 23.7
click at [89, 77] on div "33223B20" at bounding box center [104, 73] width 34 height 28
copy link "33223B20"
click at [24, 62] on div "Policy changes" at bounding box center [22, 62] width 30 height 10
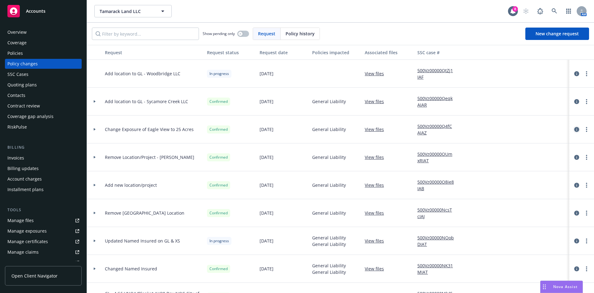
click at [573, 129] on link "circleInformation" at bounding box center [576, 129] width 7 height 7
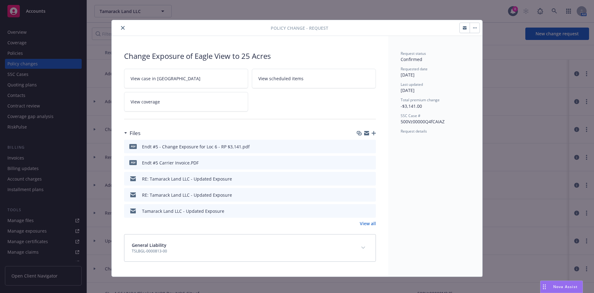
click at [367, 161] on icon "preview file" at bounding box center [370, 162] width 6 height 4
drag, startPoint x: 119, startPoint y: 28, endPoint x: 109, endPoint y: 48, distance: 22.8
click at [121, 27] on icon "close" at bounding box center [123, 28] width 4 height 4
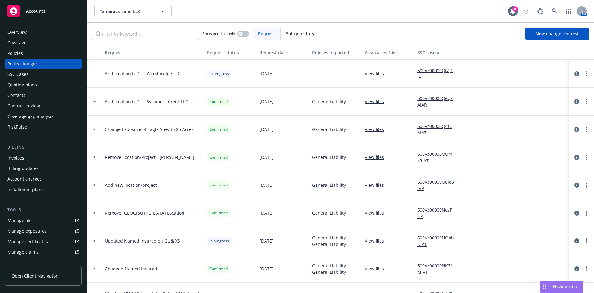
click at [28, 158] on div "Invoices" at bounding box center [43, 158] width 72 height 10
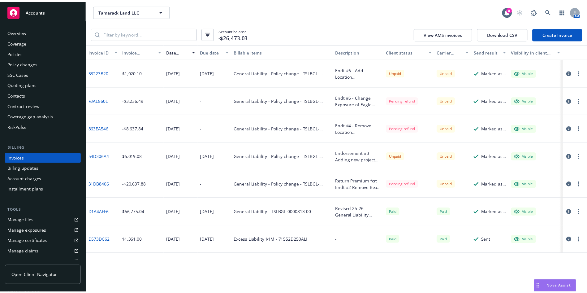
scroll to position [2, 0]
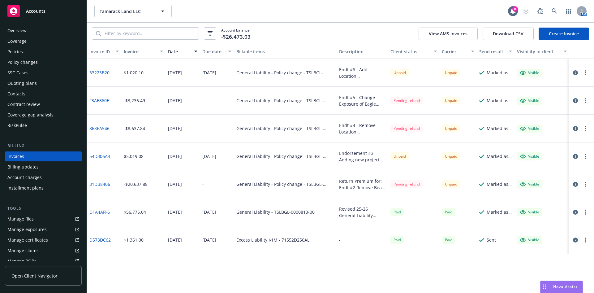
click at [574, 182] on icon "button" at bounding box center [575, 184] width 5 height 5
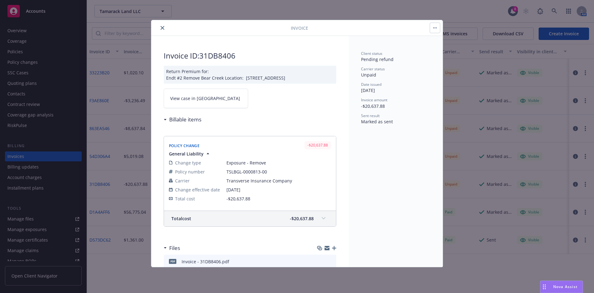
click at [197, 101] on span "View case in SSC" at bounding box center [205, 98] width 70 height 6
click at [162, 30] on button "close" at bounding box center [162, 27] width 7 height 7
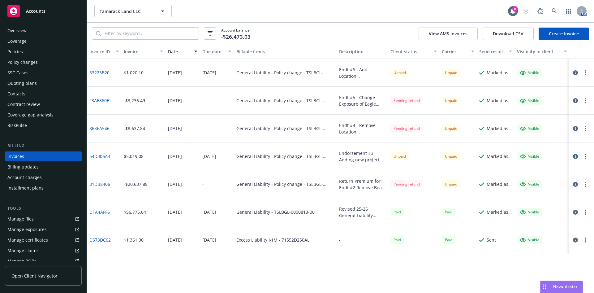
click at [572, 158] on div at bounding box center [580, 155] width 17 height 7
click at [576, 156] on icon "button" at bounding box center [575, 156] width 5 height 5
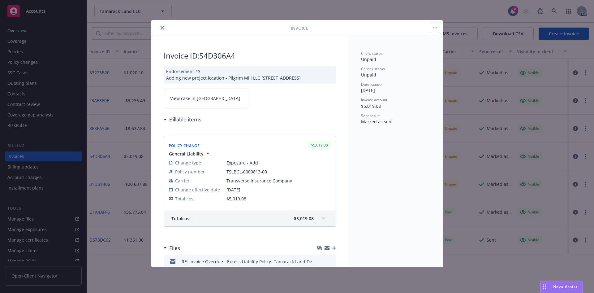
click at [173, 101] on span "View case in SSC" at bounding box center [205, 98] width 70 height 6
click at [161, 26] on icon "close" at bounding box center [163, 28] width 4 height 4
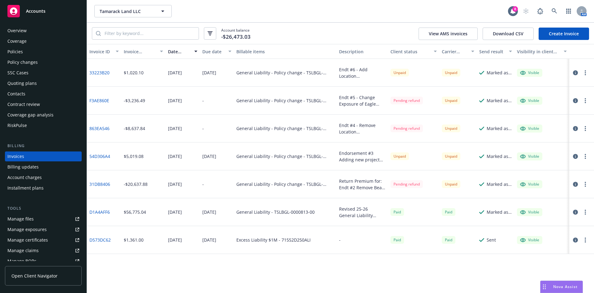
click at [577, 128] on icon "button" at bounding box center [575, 128] width 5 height 5
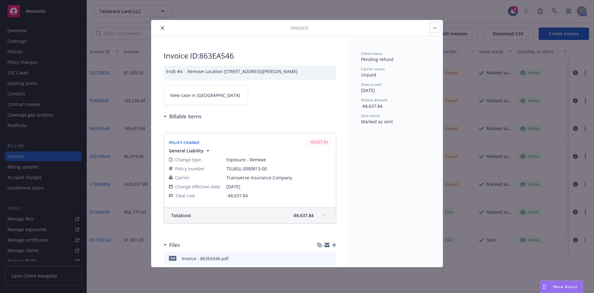
click at [225, 93] on link "View case in SSC" at bounding box center [206, 94] width 84 height 19
click at [161, 28] on icon "close" at bounding box center [163, 28] width 4 height 4
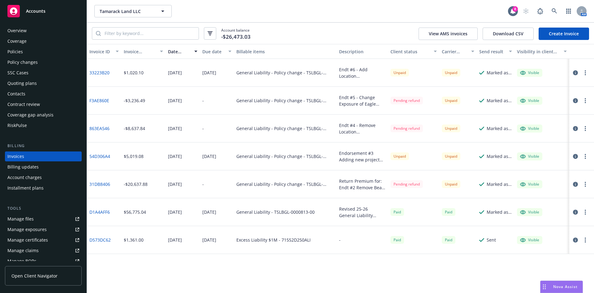
click at [573, 99] on icon "button" at bounding box center [575, 100] width 5 height 5
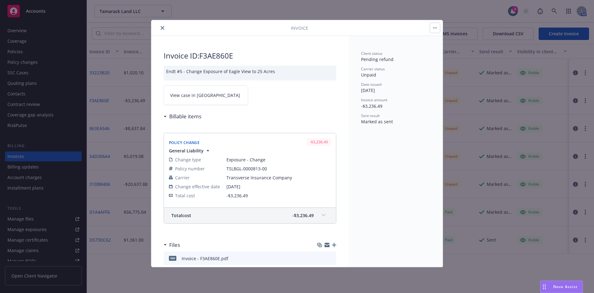
click at [201, 89] on link "View case in SSC" at bounding box center [206, 94] width 84 height 19
click at [161, 27] on icon "close" at bounding box center [163, 28] width 4 height 4
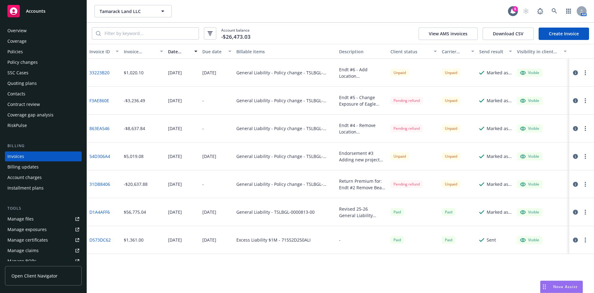
click at [577, 69] on button "button" at bounding box center [575, 72] width 7 height 7
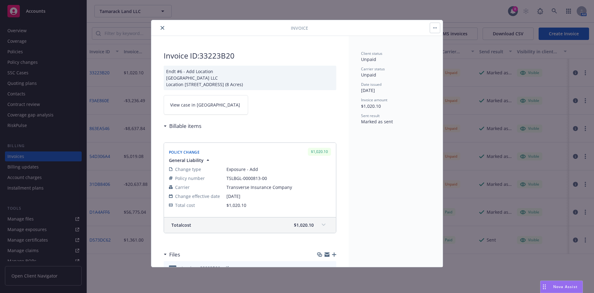
click at [161, 26] on icon "close" at bounding box center [163, 28] width 4 height 4
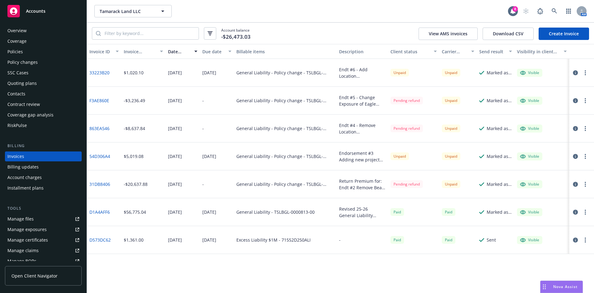
click at [577, 73] on icon "button" at bounding box center [575, 72] width 5 height 5
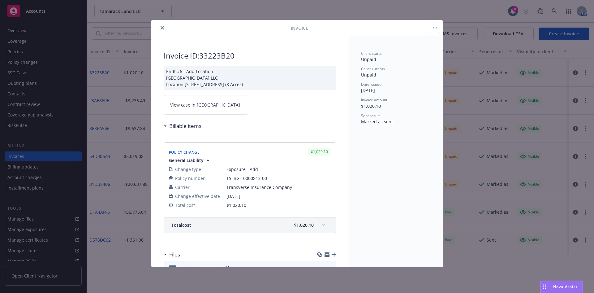
click at [203, 112] on link "View case in SSC" at bounding box center [206, 104] width 84 height 19
drag, startPoint x: 163, startPoint y: 28, endPoint x: 156, endPoint y: 29, distance: 7.1
click at [163, 28] on icon "close" at bounding box center [163, 28] width 4 height 4
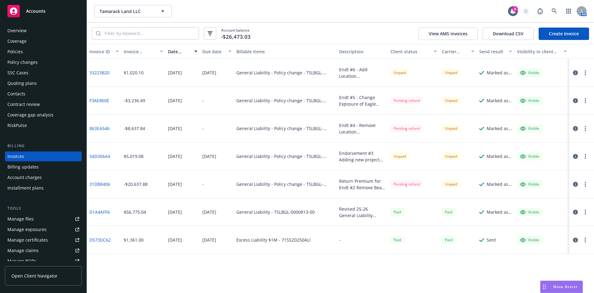
click at [34, 59] on div "Policy changes" at bounding box center [22, 62] width 30 height 10
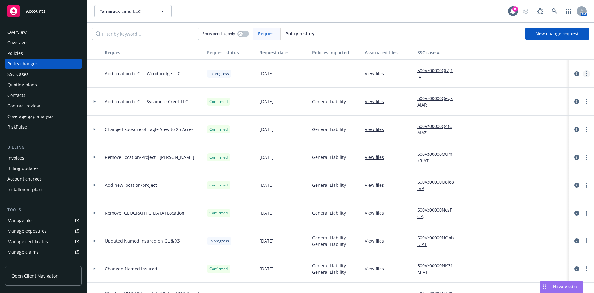
click at [583, 75] on link "more" at bounding box center [586, 73] width 7 height 7
click at [503, 123] on link "Resume workflow" at bounding box center [523, 123] width 106 height 12
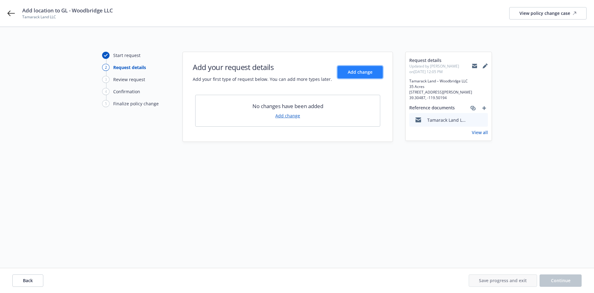
click at [360, 74] on span "Add change" at bounding box center [360, 72] width 25 height 6
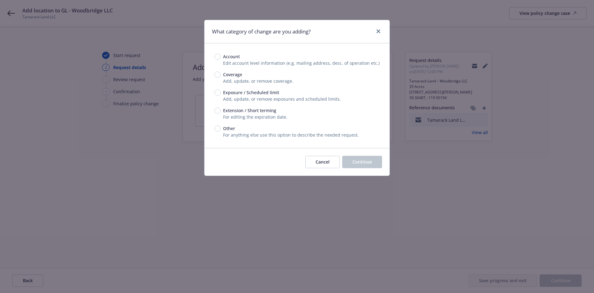
click at [248, 92] on span "Exposure / Scheduled limit" at bounding box center [251, 92] width 56 height 6
click at [220, 92] on input "Exposure / Scheduled limit" at bounding box center [217, 92] width 6 height 6
radio input "true"
click at [368, 162] on span "Continue" at bounding box center [361, 162] width 19 height 6
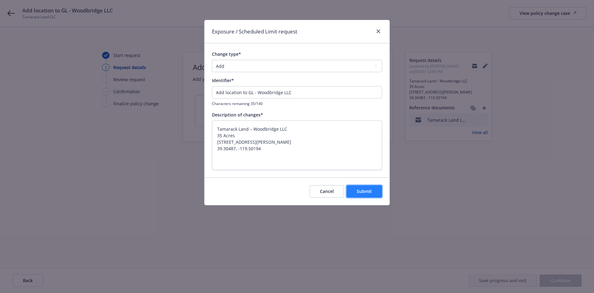
click at [368, 191] on span "Submit" at bounding box center [364, 191] width 15 height 6
type textarea "x"
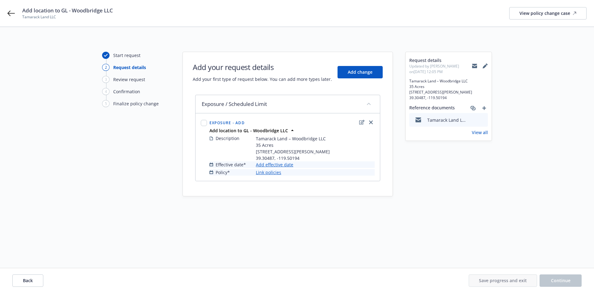
click at [280, 168] on link "Add effective date" at bounding box center [274, 164] width 37 height 6
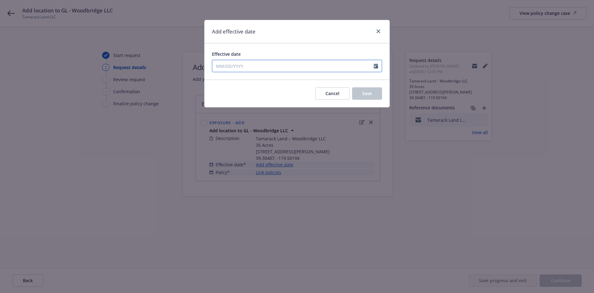
click at [376, 66] on icon "Calendar" at bounding box center [376, 65] width 4 height 5
select select "8"
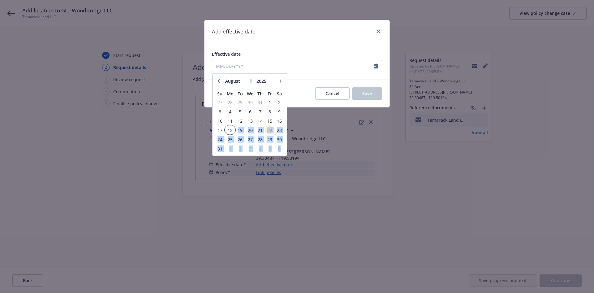
drag, startPoint x: 199, startPoint y: 130, endPoint x: 201, endPoint y: 133, distance: 3.9
click at [200, 132] on div "Add effective date Effective date January February March April May June July Au…" at bounding box center [297, 146] width 594 height 293
click at [230, 128] on span "18" at bounding box center [229, 130] width 9 height 8
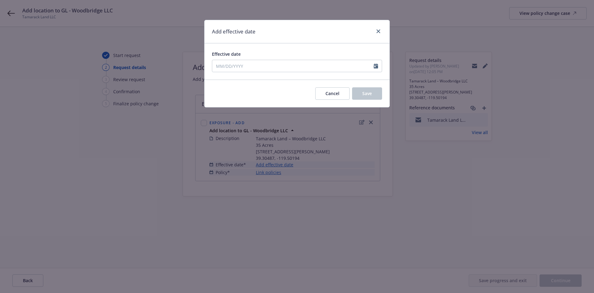
type input "08/18/2025"
click at [374, 92] on button "Save" at bounding box center [367, 93] width 30 height 12
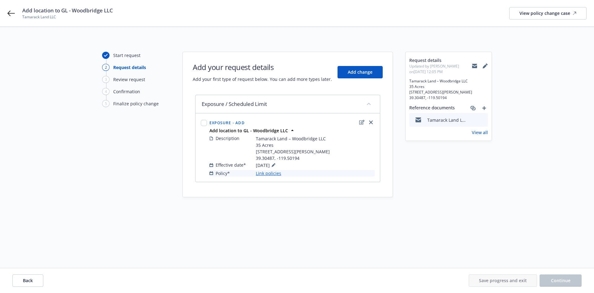
click at [272, 176] on link "Link policies" at bounding box center [268, 173] width 25 height 6
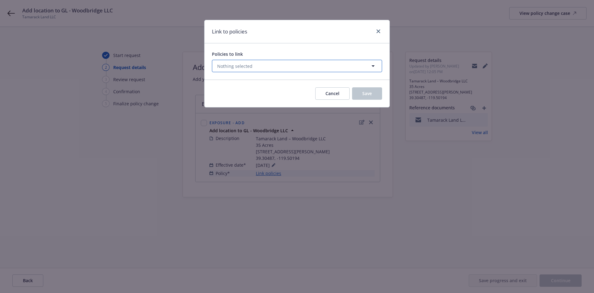
click at [274, 68] on button "Nothing selected" at bounding box center [297, 66] width 170 height 12
select select "ACTIVE"
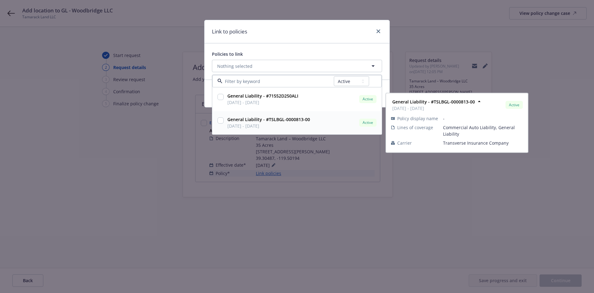
click at [224, 120] on div at bounding box center [220, 122] width 9 height 15
checkbox input "true"
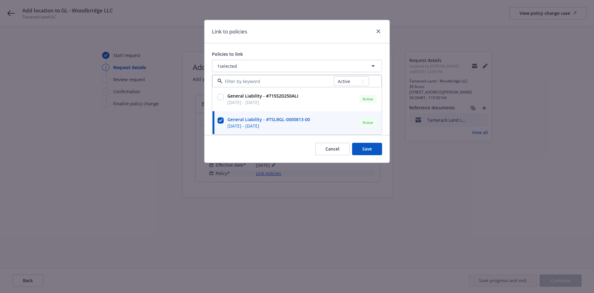
click at [312, 38] on div "Link to policies" at bounding box center [296, 31] width 185 height 23
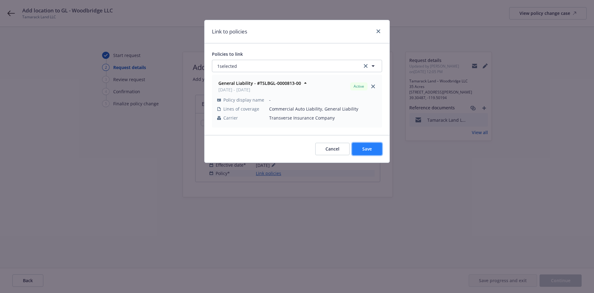
click at [371, 146] on button "Save" at bounding box center [367, 149] width 30 height 12
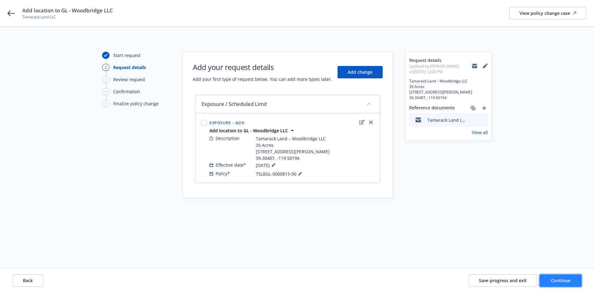
click at [559, 280] on span "Continue" at bounding box center [560, 280] width 19 height 6
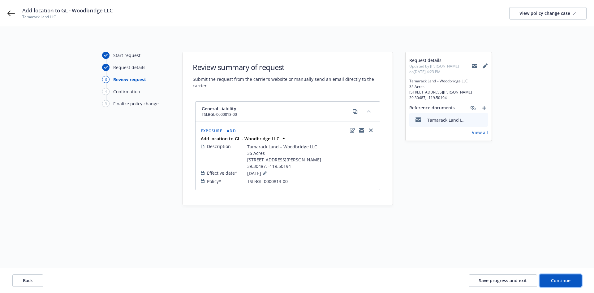
drag, startPoint x: 563, startPoint y: 280, endPoint x: 593, endPoint y: 259, distance: 36.1
click at [563, 280] on span "Continue" at bounding box center [560, 280] width 19 height 6
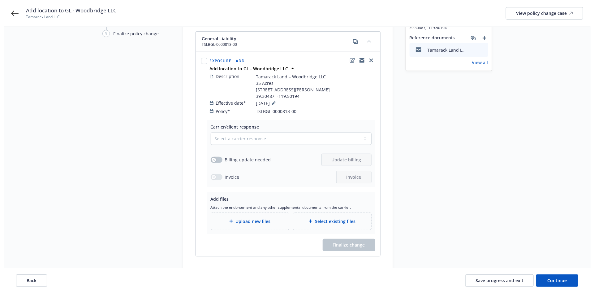
scroll to position [98, 0]
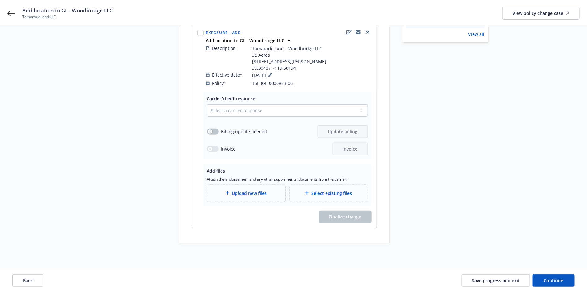
click at [260, 193] on span "Upload new files" at bounding box center [249, 193] width 35 height 6
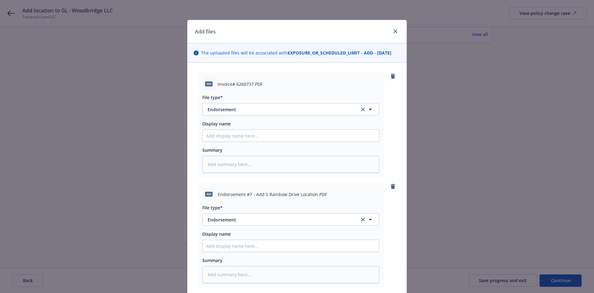
click at [361, 110] on icon "clear selection" at bounding box center [363, 109] width 4 height 4
type textarea "x"
click at [358, 110] on button "Select an option" at bounding box center [290, 109] width 177 height 12
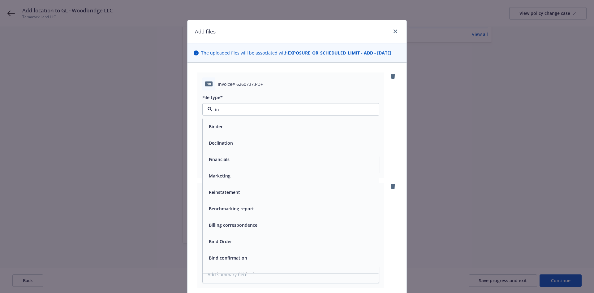
type input "inv"
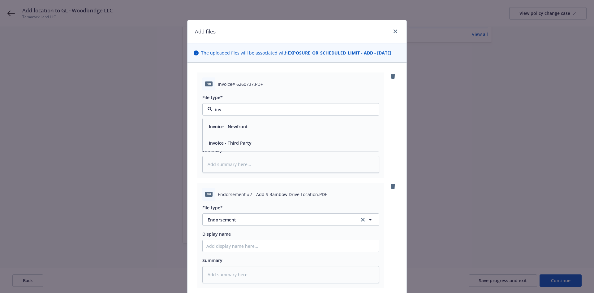
click at [246, 146] on span "Invoice - Third Party" at bounding box center [230, 142] width 43 height 6
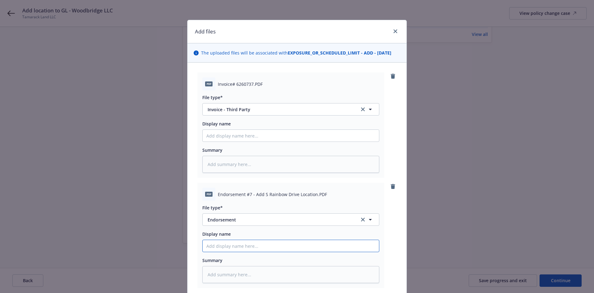
click at [270, 141] on input "Display name" at bounding box center [291, 136] width 176 height 12
type textarea "x"
type input "A"
type textarea "x"
type input "AO"
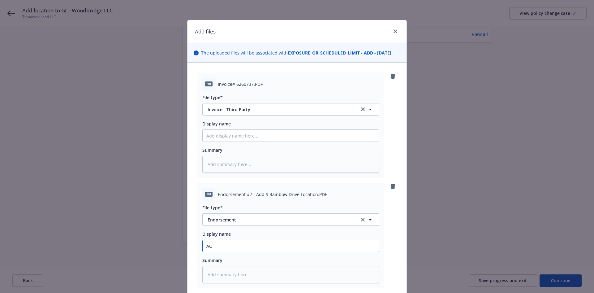
type textarea "x"
type input "A"
type textarea "x"
type input "AP"
type textarea "x"
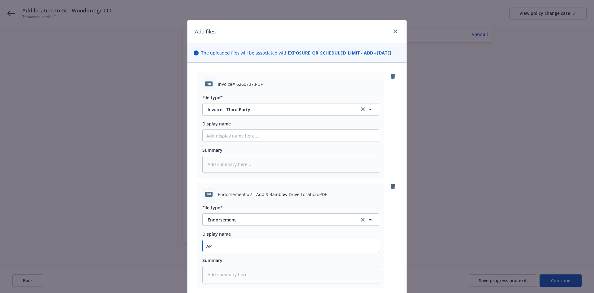
type input "AP"
paste input "$5,075.75"
type textarea "x"
type input "AP $5,075.75"
click at [203, 141] on input "AP $5,075.75" at bounding box center [291, 136] width 176 height 12
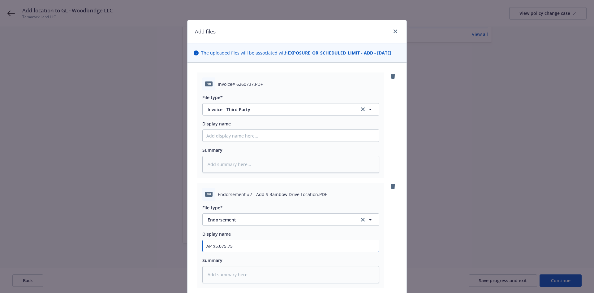
type textarea "x"
type input "EAP $5,075.75"
type textarea "x"
type input "EnAP $5,075.75"
type textarea "x"
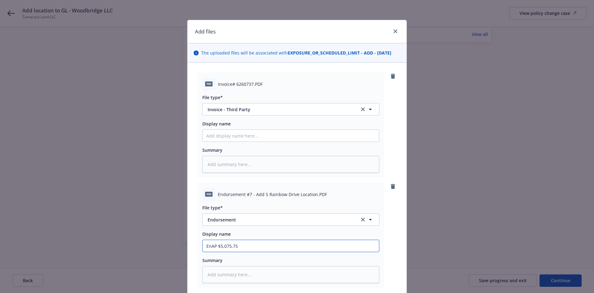
type input "EndAP $5,075.75"
type textarea "x"
type input "EndtAP $5,075.75"
type textarea "x"
type input "Endt AP $5,075.75"
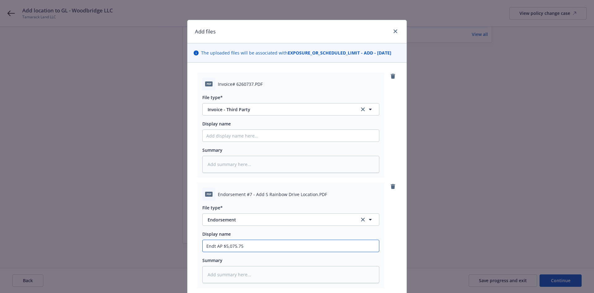
type textarea "x"
type input "Endt #AP $5,075.75"
type textarea "x"
type input "Endt #7AP $5,075.75"
type textarea "x"
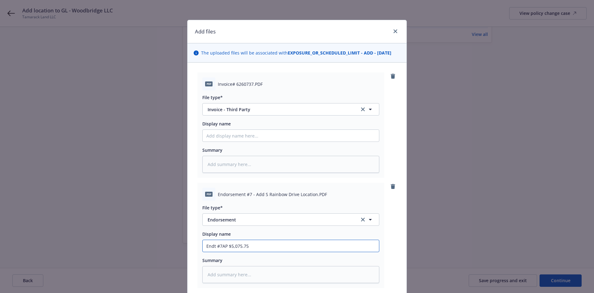
type input "Endt #7 AP $5,075.75"
type textarea "x"
type input "Endt #7 -AP $5,075.75"
type textarea "x"
type input "Endt #7 - AP $5,075.75"
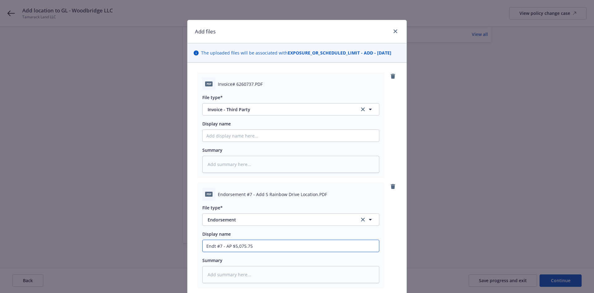
drag, startPoint x: 223, startPoint y: 245, endPoint x: 227, endPoint y: 245, distance: 3.8
click at [223, 141] on input "Endt #7 - AP $5,075.75" at bounding box center [291, 136] width 176 height 12
type textarea "x"
type input "Endt #7 - AAP $5,075.75"
type textarea "x"
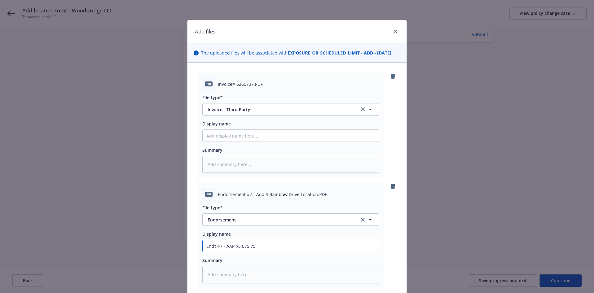
type input "Endt #7 - AdAP $5,075.75"
type textarea "x"
type input "Endt #7 - AddAP $5,075.75"
type textarea "x"
type input "Endt #7 - Add AP $5,075.75"
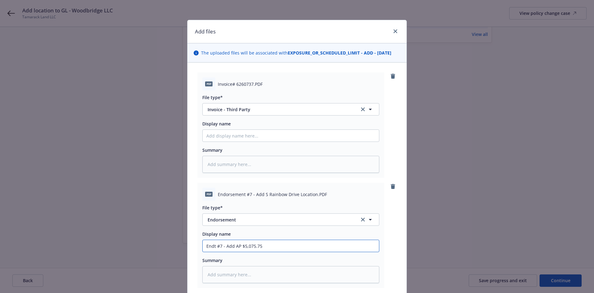
type textarea "x"
type input "Endt #7 - Add LAP $5,075.75"
type textarea "x"
type input "Endt #7 - Add LoAP $5,075.75"
type textarea "x"
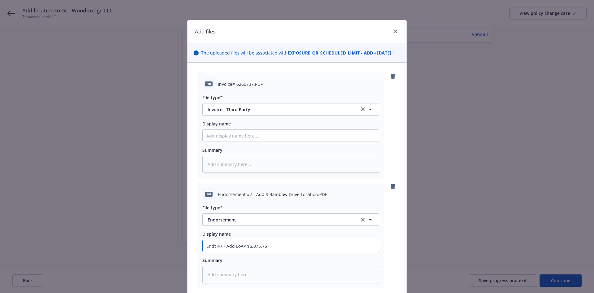
type input "Endt #7 - Add LocAP $5,075.75"
type textarea "x"
type input "Endt #7 - Add Loc AP $5,075.75"
paste input "S Rainbow Dr, Dayton, NV 89403 (35 Acres)"
type textarea "x"
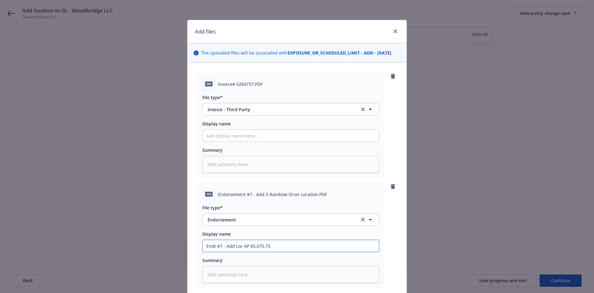
type input "Endt #7 - Add Loc S Rainbow Dr, Dayton, NV 89403 (35 Acres)AP $5,075.75"
type textarea "x"
type input "Endt #7 - Add Loc S Rainbow Dr, Dayton, NV 89403 (35 Acres) AP $5,075.75"
type textarea "x"
type input "Endt #7 - Add Loc S Rainbow Dr, Dayton, NV 89403 (35 Acres) -AP $5,075.75"
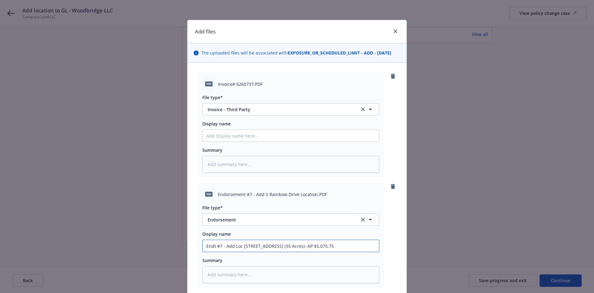
type textarea "x"
type input "Endt #7 - Add Loc S Rainbow Dr, Dayton, NV 89403 (35 Acres) - AP $5,075.75"
click at [240, 141] on input "Endt #7 - Add Loc S Rainbow Dr, Dayton, NV 89403 (35 Acres) - AP $5,075.75" at bounding box center [291, 136] width 176 height 12
type textarea "x"
type input "Endt #7 - Add Loc WS Rainbow Dr, Dayton, NV 89403 (35 Acres) - AP $5,075.75"
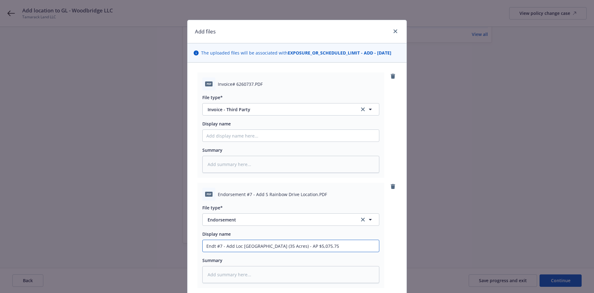
type textarea "x"
type input "Endt #7 - Add Loc WoS Rainbow Dr, Dayton, NV 89403 (35 Acres) - AP $5,075.75"
type textarea "x"
type input "Endt #7 - Add Loc WooS Rainbow Dr, Dayton, NV 89403 (35 Acres) - AP $5,075.75"
type textarea "x"
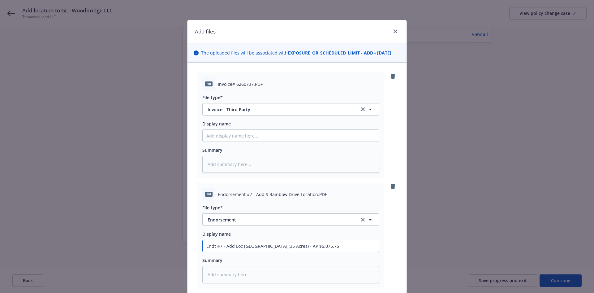
type input "Endt #7 - Add Loc WoodS Rainbow Dr, Dayton, NV 89403 (35 Acres) - AP $5,075.75"
type textarea "x"
type input "Endt #7 - Add Loc Wood S Rainbow Dr, Dayton, NV 89403 (35 Acres) - AP $5,075.75"
type textarea "x"
type input "Endt #7 - Add Loc WoodS Rainbow Dr, Dayton, NV 89403 (35 Acres) - AP $5,075.75"
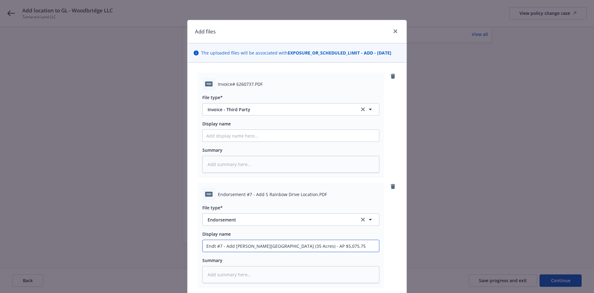
type textarea "x"
type input "Endt #7 - Add Loc WoodbS Rainbow Dr, Dayton, NV 89403 (35 Acres) - AP $5,075.75"
type textarea "x"
type input "Endt #7 - Add Loc WoodbrS Rainbow Dr, Dayton, NV 89403 (35 Acres) - AP $5,075.75"
type textarea "x"
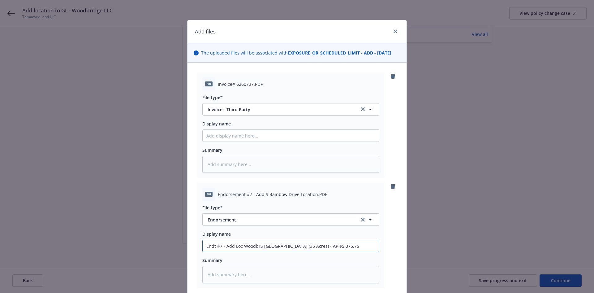
type input "Endt #7 - Add Loc WoodbriS Rainbow Dr, Dayton, NV 89403 (35 Acres) - AP $5,075.…"
type textarea "x"
type input "Endt #7 - Add Loc WoodbridS Rainbow Dr, Dayton, NV 89403 (35 Acres) - AP $5,075…"
type textarea "x"
type input "Endt #7 - Add Loc WoodbridgS Rainbow Dr, Dayton, NV 89403 (35 Acres) - AP $5,07…"
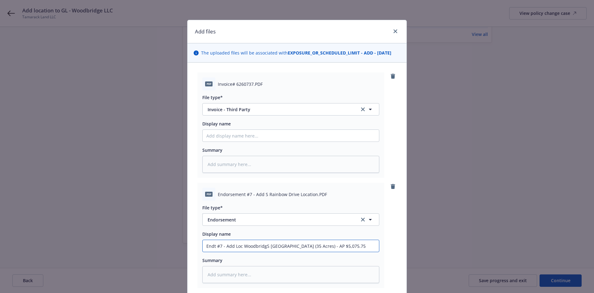
type textarea "x"
type input "Endt #7 - Add Loc WoodbridgeS Rainbow Dr, Dayton, NV 89403 (35 Acres) - AP $5,0…"
type textarea "x"
type input "Endt #7 - Add Loc Woodbridge S Rainbow Dr, Dayton, NV 89403 (35 Acres) - AP $5,…"
type textarea "x"
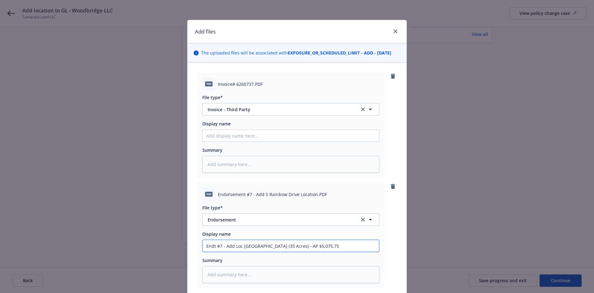
type input "Endt #7 - Add Loc Woodbridge LS Rainbow Dr, Dayton, NV 89403 (35 Acres) - AP $5…"
type textarea "x"
type input "Endt #7 - Add Loc Woodbridge LLS Rainbow Dr, Dayton, NV 89403 (35 Acres) - AP $…"
type textarea "x"
type input "Endt #7 - Add Loc Woodbridge LLCS Rainbow Dr, Dayton, NV 89403 (35 Acres) - AP …"
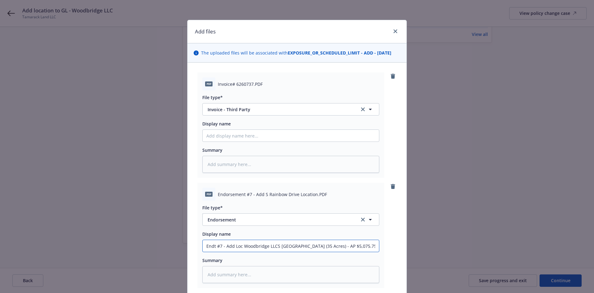
type textarea "x"
type input "Endt #7 - Add Loc Woodbridge LLC S Rainbow Dr, Dayton, NV 89403 (35 Acres) - AP…"
type textarea "x"
type input "Endt #7 - Add Loc Woodbridge LLC 0S Rainbow Dr, Dayton, NV 89403 (35 Acres) - A…"
type textarea "x"
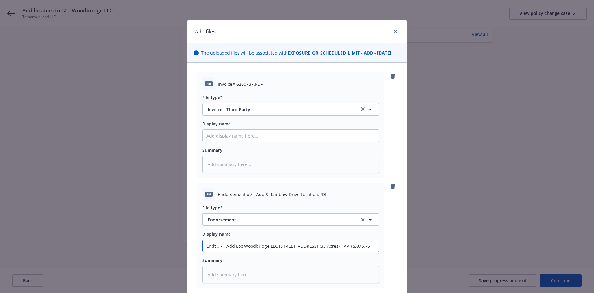
type input "Endt #7 - Add Loc Woodbridge LLC 0 S Rainbow Dr, Dayton, NV 89403 (35 Acres) - …"
type textarea "x"
type input "Endt #7 - Add Loc Woodbridge LLC 0S Rainbow Dr, Dayton, NV 89403 (35 Acres) - A…"
type textarea "x"
type input "Endt #7 - Add Loc Woodbridge LLC S Rainbow Dr, Dayton, NV 89403 (35 Acres) - AP…"
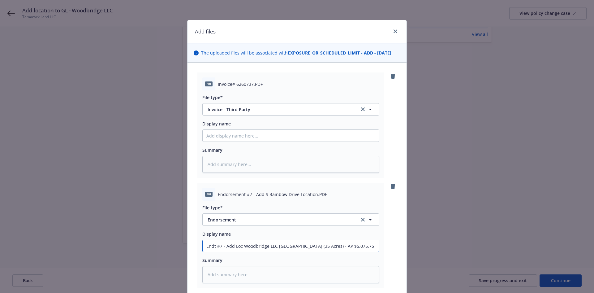
type textarea "x"
type input "Endt #7 - Add Loc Woodbridge LLC -S Rainbow Dr, Dayton, NV 89403 (35 Acres) - A…"
type textarea "x"
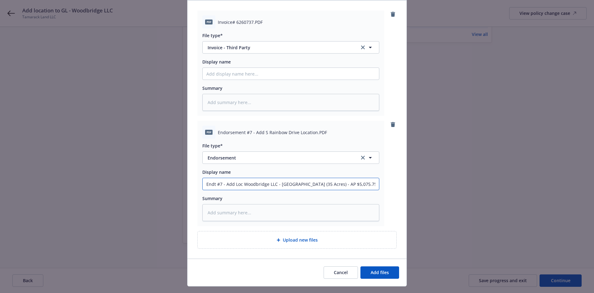
scroll to position [75, 0]
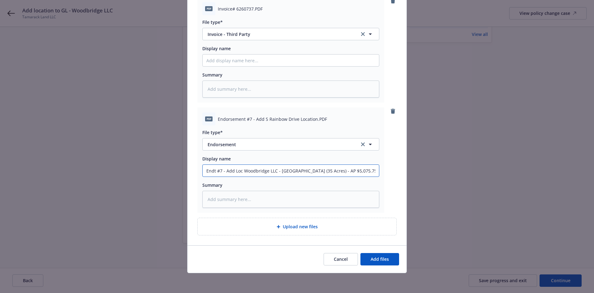
type input "Endt #7 - Add Loc Woodbridge LLC - S Rainbow Dr, Dayton, NV 89403 (35 Acres) - …"
click at [270, 62] on input "Display name" at bounding box center [291, 60] width 176 height 12
type textarea "x"
type input "E"
type textarea "x"
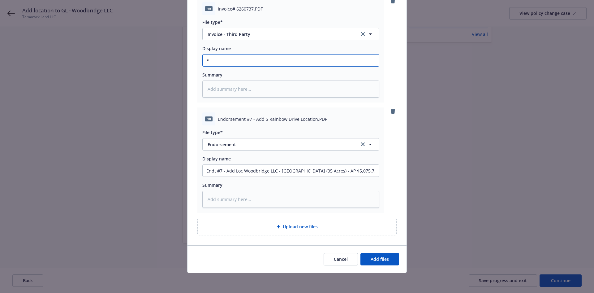
type input "En"
type textarea "x"
type input "End"
type textarea "x"
type input "Endt"
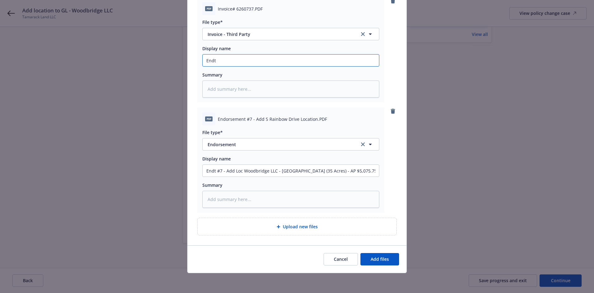
type textarea "x"
type input "Endt #"
type textarea "x"
type input "Endt #7"
type textarea "x"
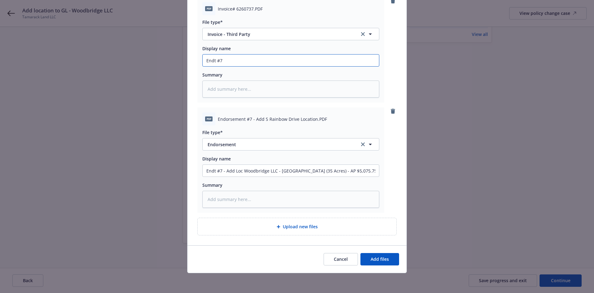
type input "Endt #7"
type textarea "x"
type input "Endt #7 C"
type textarea "x"
type input "Endt #7"
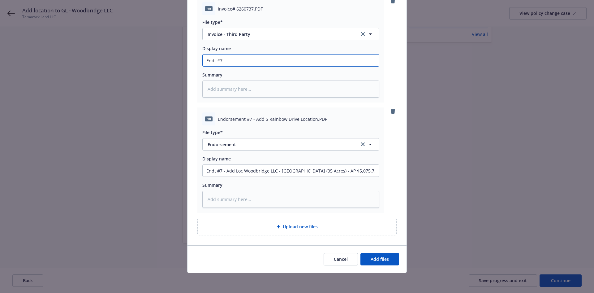
type textarea "x"
type input "Endt #7 R"
type textarea "x"
type input "Endt #7 RP"
type textarea "x"
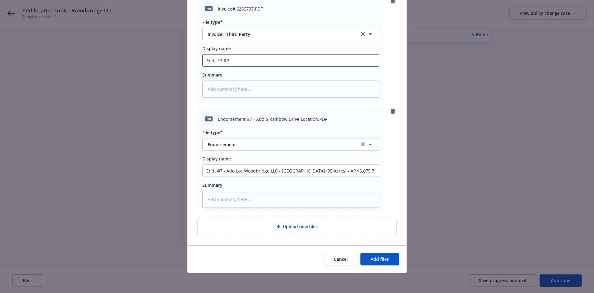
type input "Endt #7 RPS"
type textarea "x"
type input "Endt #7 RPS"
type textarea "x"
type input "Endt #7 RPS C"
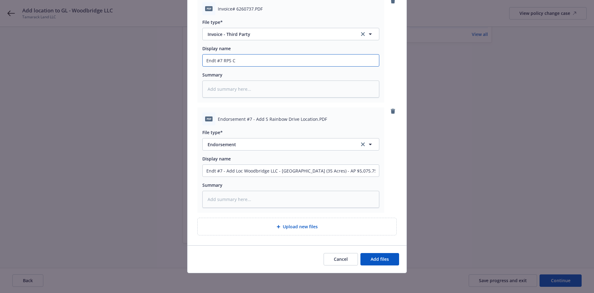
type textarea "x"
type input "Endt #7 RPS Ca"
type textarea "x"
type input "Endt #7 RPS Car"
type textarea "x"
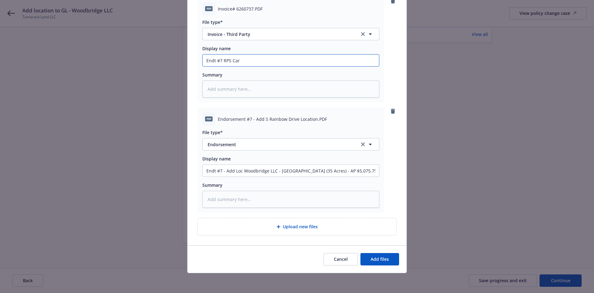
type input "Endt #7 RPS Carr"
type textarea "x"
type input "Endt #7 RPS Carri"
type textarea "x"
type input "Endt #7 RPS Carrie"
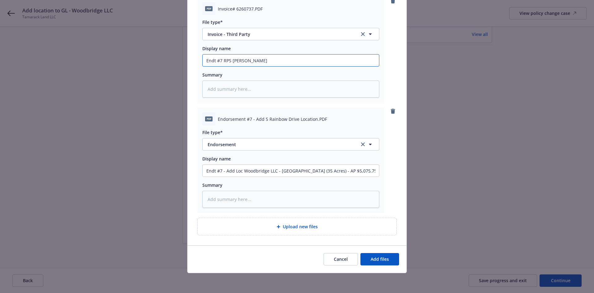
type textarea "x"
type input "Endt #7 RPS Carrier"
type textarea "x"
type input "Endt #7 RPS Carrier"
type textarea "x"
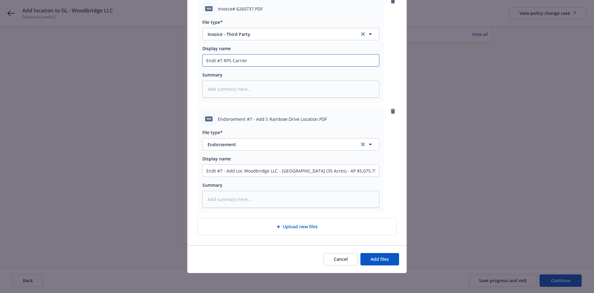
type input "Endt #7 RPS Carrier I"
type textarea "x"
type input "Endt #7 RPS Carrier In"
type textarea "x"
type input "Endt #7 RPS Carrier Inv"
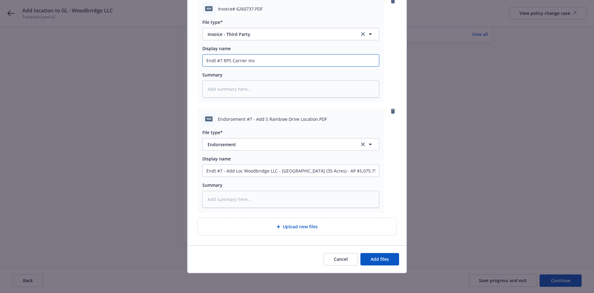
type textarea "x"
type input "Endt #7 RPS Carrier Invo"
type textarea "x"
type input "Endt #7 RPS Carrier Invoi"
type textarea "x"
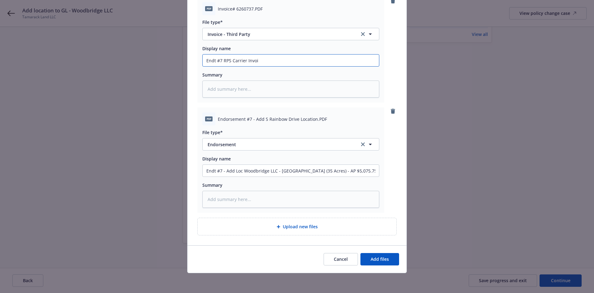
type input "Endt #7 RPS Carrier Invoic"
type textarea "x"
type input "Endt #7 RPS Carrier Invoice"
click at [373, 256] on span "Add files" at bounding box center [379, 259] width 18 height 6
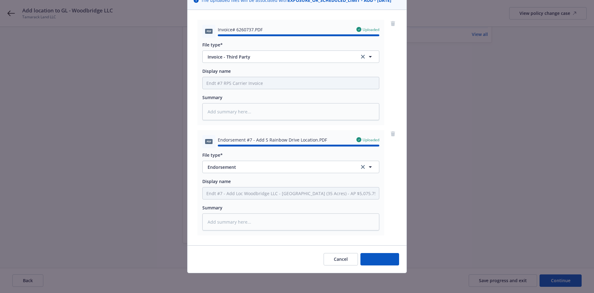
type textarea "x"
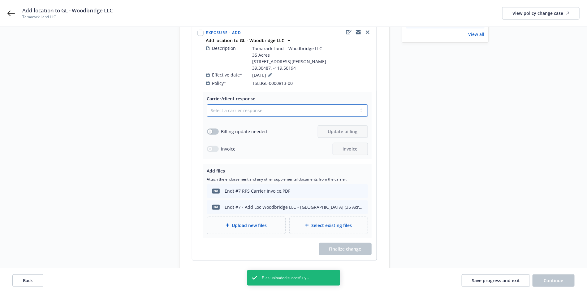
click at [299, 110] on select "Select a carrier response Accepted Accepted with revision No endorsement needed…" at bounding box center [287, 110] width 161 height 12
select select "ACCEPTED"
click at [207, 104] on select "Select a carrier response Accepted Accepted with revision No endorsement needed…" at bounding box center [287, 110] width 161 height 12
click at [215, 131] on button "button" at bounding box center [213, 131] width 12 height 6
click at [355, 129] on span "Update billing" at bounding box center [343, 131] width 30 height 6
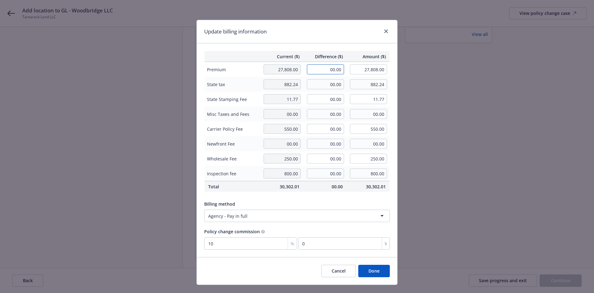
drag, startPoint x: 326, startPoint y: 68, endPoint x: 348, endPoint y: 68, distance: 22.6
click at [348, 68] on tr "Premium 27,808.00 00.00 27,808.00" at bounding box center [296, 69] width 185 height 15
paste input "4,926.00"
type input "4,926.00"
type input "32,734.00"
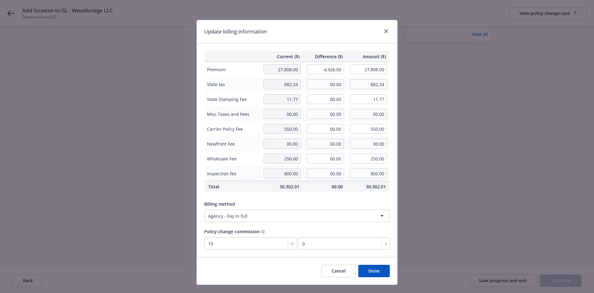
type input "492.6"
click at [337, 31] on div "Update billing information" at bounding box center [297, 31] width 200 height 23
drag, startPoint x: 316, startPoint y: 84, endPoint x: 350, endPoint y: 82, distance: 33.7
click at [350, 82] on tr "State tax 882.24 00.00 882.24" at bounding box center [296, 84] width 185 height 15
paste input "147.78"
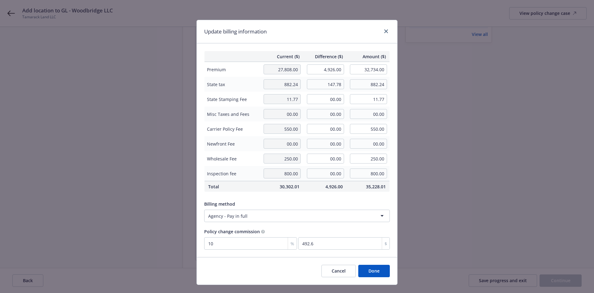
type input "147.78"
type input "1,030.02"
drag, startPoint x: 323, startPoint y: 98, endPoint x: 352, endPoint y: 101, distance: 28.3
click at [352, 101] on tr "State Stamping Fee 11.77 00.00 11.77" at bounding box center [296, 99] width 185 height 15
paste input "1.97"
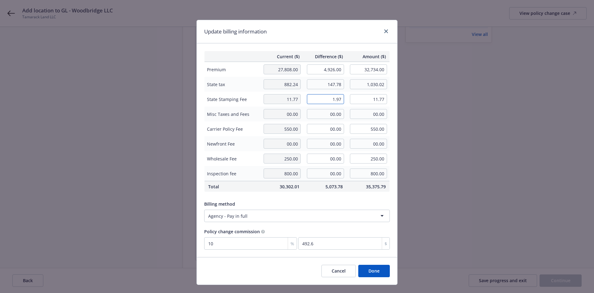
type input "1.97"
type input "13.74"
click at [347, 32] on div "Update billing information" at bounding box center [297, 31] width 200 height 23
click at [377, 272] on button "Done" at bounding box center [374, 270] width 32 height 12
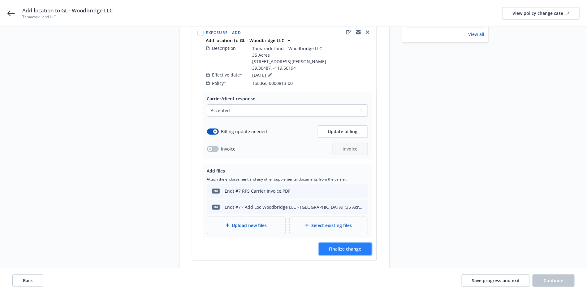
click at [357, 244] on button "Finalize change" at bounding box center [345, 248] width 53 height 12
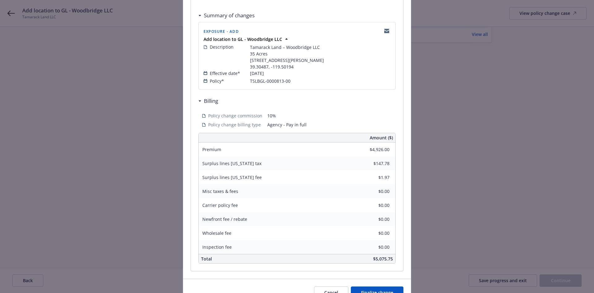
scroll to position [105, 0]
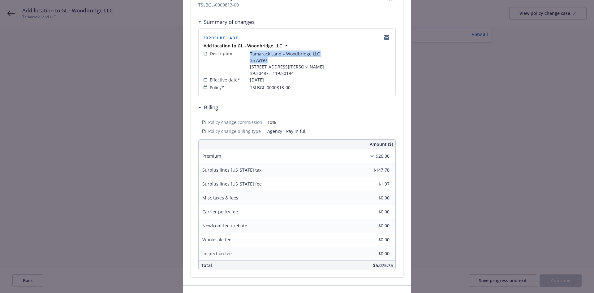
drag, startPoint x: 265, startPoint y: 60, endPoint x: 243, endPoint y: 56, distance: 22.1
click at [243, 56] on div "Description Tamarack Land – Woodbridge LLC 35 Acres S Rainbow Dr Dayton, NV 894…" at bounding box center [296, 63] width 187 height 26
copy div "Tamarack Land – Woodbridge LLC 35 Acres"
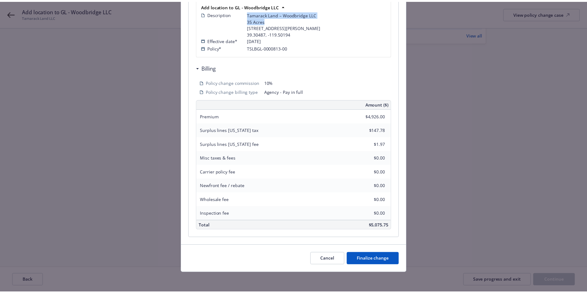
scroll to position [152, 0]
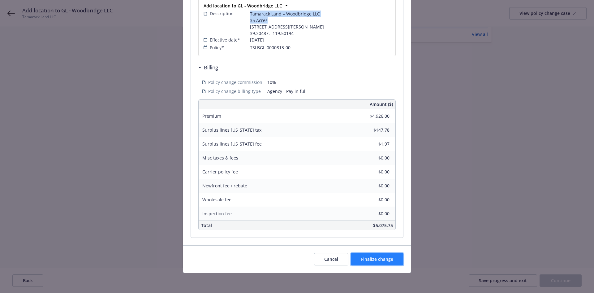
click at [376, 262] on button "Finalize change" at bounding box center [377, 259] width 53 height 12
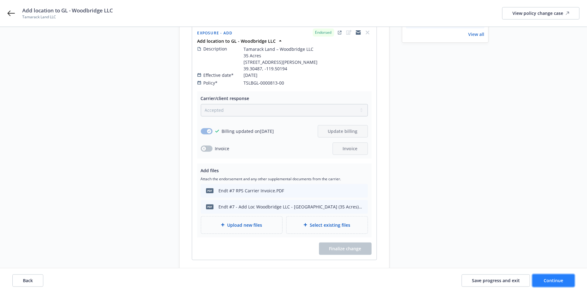
click at [560, 282] on span "Continue" at bounding box center [553, 280] width 19 height 6
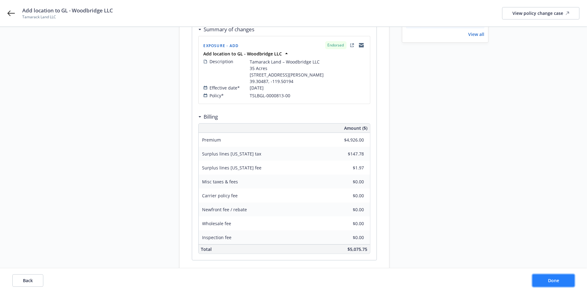
click at [561, 281] on button "Done" at bounding box center [553, 280] width 42 height 12
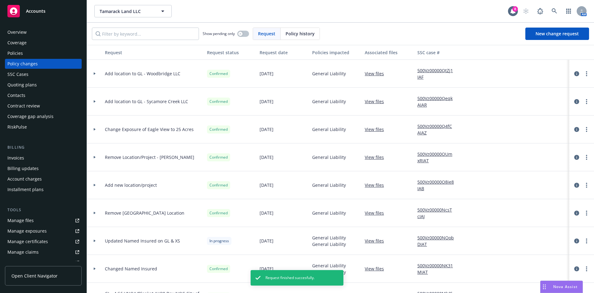
click at [24, 156] on div "Invoices" at bounding box center [15, 158] width 17 height 10
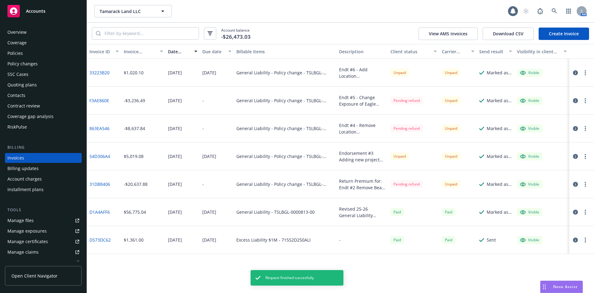
scroll to position [2, 0]
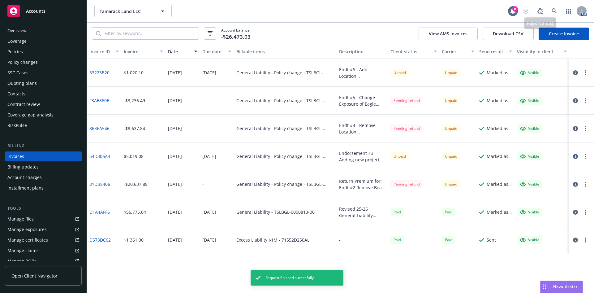
click at [555, 39] on link "Create Invoice" at bounding box center [563, 34] width 50 height 12
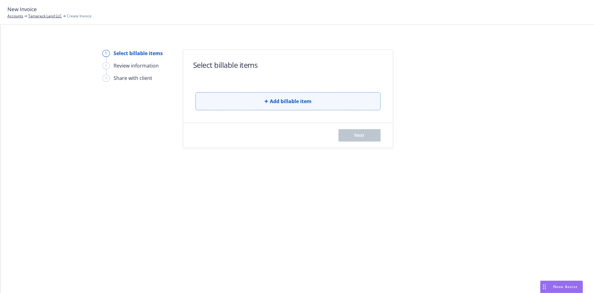
click at [337, 99] on button "Add billable item" at bounding box center [287, 101] width 185 height 18
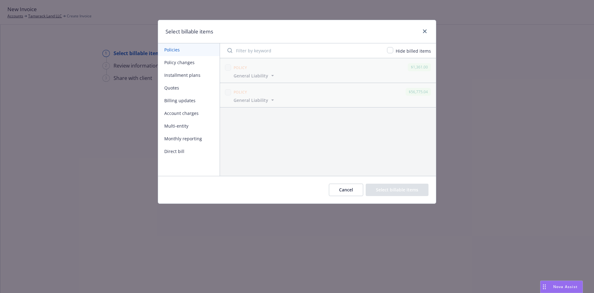
click at [179, 65] on button "Policy changes" at bounding box center [189, 62] width 62 height 13
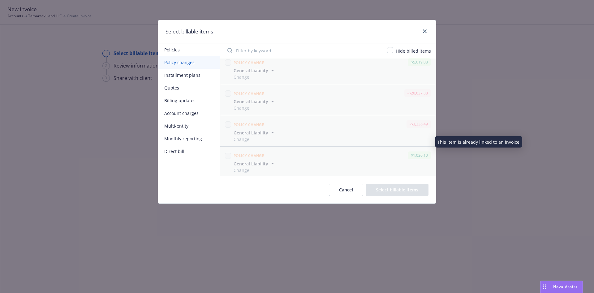
scroll to position [192, 0]
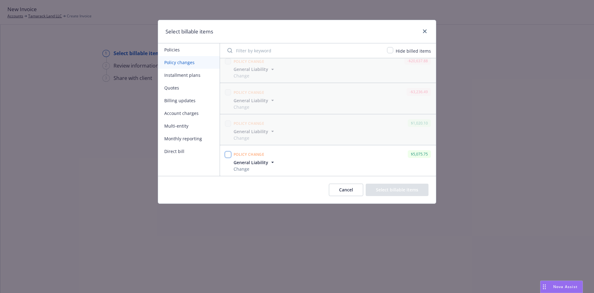
click at [230, 155] on input "checkbox" at bounding box center [228, 154] width 6 height 6
checkbox input "true"
click at [410, 191] on button "Select billable items" at bounding box center [397, 189] width 63 height 12
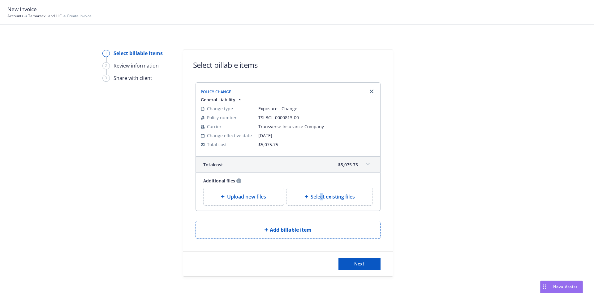
click at [318, 202] on div "Select existing files" at bounding box center [330, 196] width 86 height 17
select select "Invoice - Third Party"
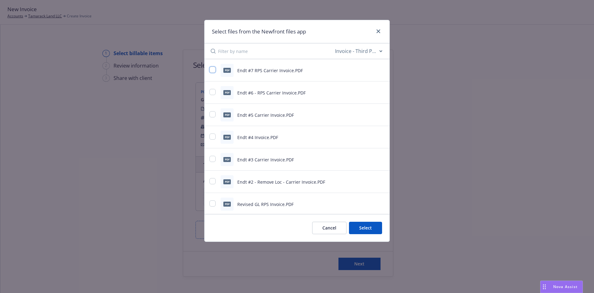
click at [214, 67] on input "checkbox" at bounding box center [212, 69] width 6 height 6
checkbox input "true"
click at [350, 225] on button "Select 1 file" at bounding box center [359, 227] width 45 height 12
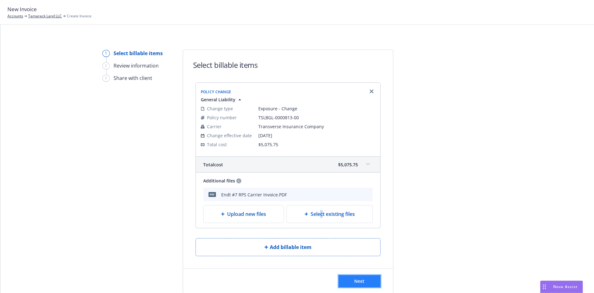
click at [366, 285] on button "Next" at bounding box center [359, 281] width 42 height 12
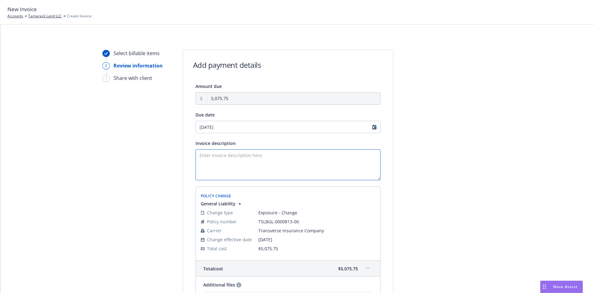
click at [290, 158] on textarea "Invoice description" at bounding box center [287, 164] width 185 height 31
paste textarea "Tamarack Land – Woodbridge LLC 35 Acres"
drag, startPoint x: 230, startPoint y: 166, endPoint x: 196, endPoint y: 160, distance: 34.6
click at [196, 160] on textarea "Endt # 7 - Add Location Tamarack Land – Woodbridge LLC 35 Acres" at bounding box center [287, 164] width 185 height 31
click at [225, 169] on textarea "Endt # 7 - Add Location Woodbridge LLC 35 Acres" at bounding box center [287, 164] width 185 height 31
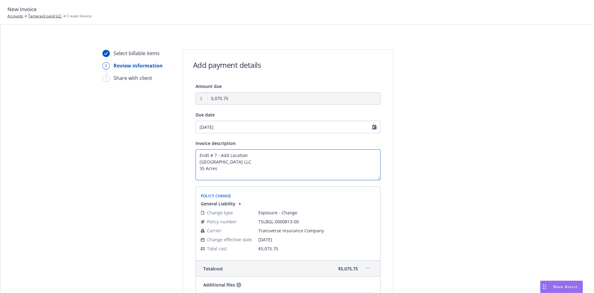
drag, startPoint x: 222, startPoint y: 171, endPoint x: 190, endPoint y: 166, distance: 33.2
click at [190, 166] on div "Amount due 5,075.75 Due date 09/05/2025 Invoice description Endt # 7 - Add Loca…" at bounding box center [288, 207] width 210 height 250
paste textarea "Location #9 - S Rainbow Dr, Dayton, NV 89403 (35 Acres)"
click at [195, 175] on textarea "Endt # 7 - Add Location Woodbridge LLC Location #9 - S Rainbow Dr, Dayton, NV 8…" at bounding box center [287, 164] width 185 height 31
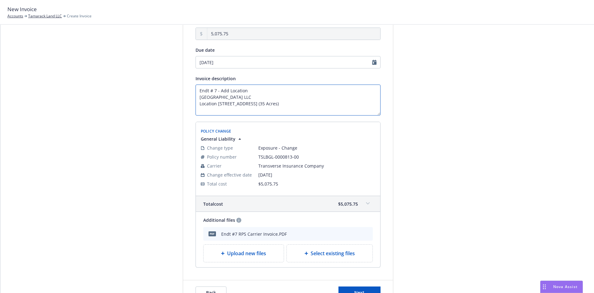
scroll to position [93, 0]
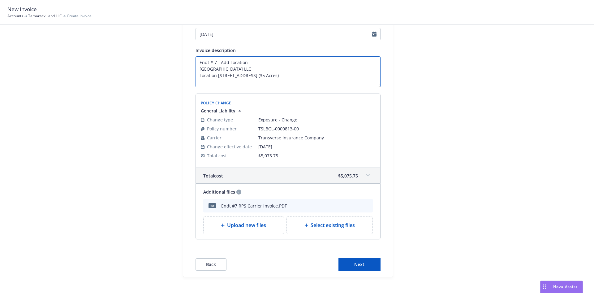
drag, startPoint x: 323, startPoint y: 76, endPoint x: 192, endPoint y: 60, distance: 131.5
click at [195, 60] on textarea "Endt # 7 - Add Location [GEOGRAPHIC_DATA] LLC Location [STREET_ADDRESS] (35 Acr…" at bounding box center [287, 71] width 185 height 31
type textarea "Endt # 7 - Add Location [GEOGRAPHIC_DATA] LLC Location [STREET_ADDRESS] (35 Acr…"
click at [364, 260] on button "Next" at bounding box center [359, 264] width 42 height 12
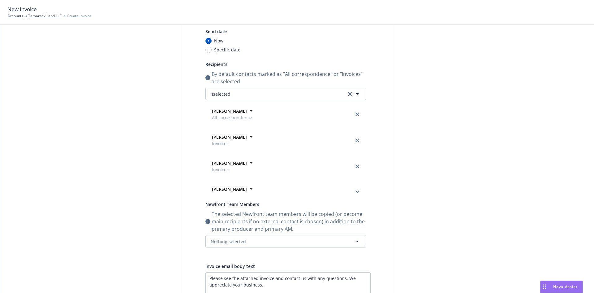
scroll to position [0, 0]
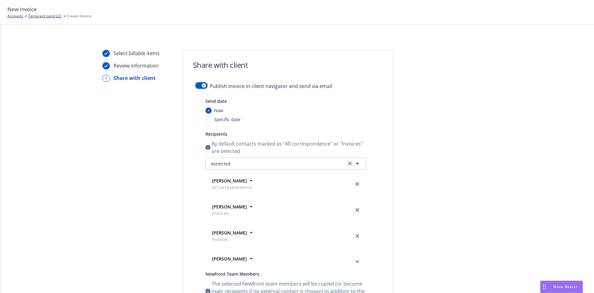
click at [195, 86] on button "button" at bounding box center [201, 85] width 12 height 6
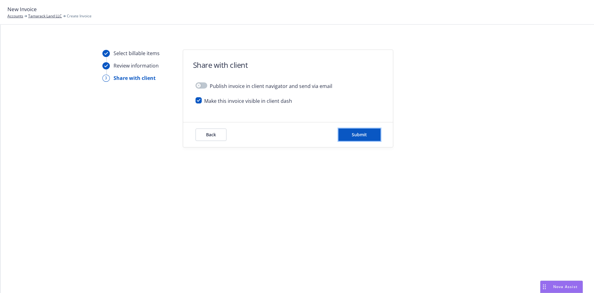
click at [356, 136] on span "Submit" at bounding box center [359, 134] width 15 height 6
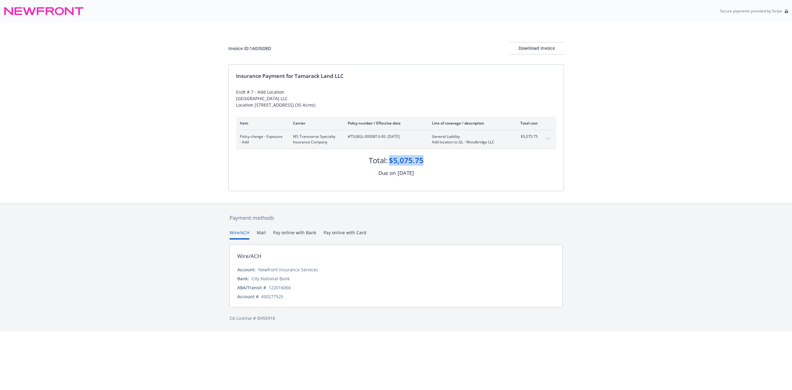
drag, startPoint x: 425, startPoint y: 159, endPoint x: 390, endPoint y: 161, distance: 35.7
click at [390, 161] on div "Total: $5,075.75" at bounding box center [396, 157] width 320 height 17
copy div "$5,075.75"
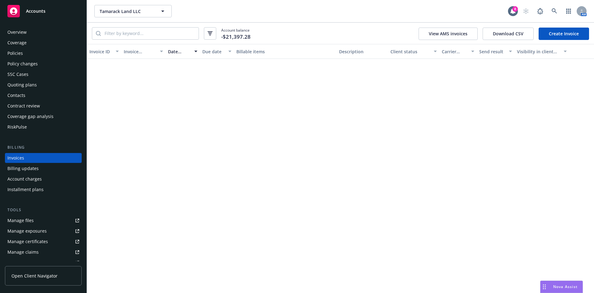
scroll to position [2, 0]
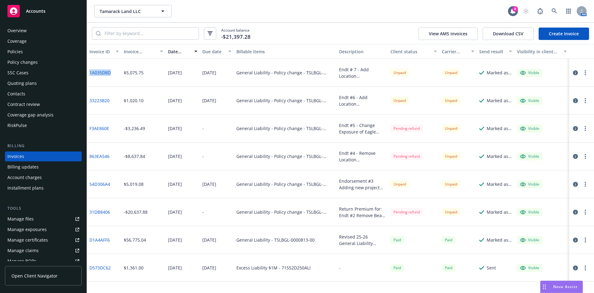
drag, startPoint x: 113, startPoint y: 74, endPoint x: 87, endPoint y: 75, distance: 26.3
click at [87, 75] on div "1A035D8D" at bounding box center [104, 73] width 34 height 28
copy link "1A035D8D"
drag, startPoint x: 113, startPoint y: 157, endPoint x: 89, endPoint y: 158, distance: 23.8
click at [89, 158] on div "863EA546" at bounding box center [104, 156] width 34 height 28
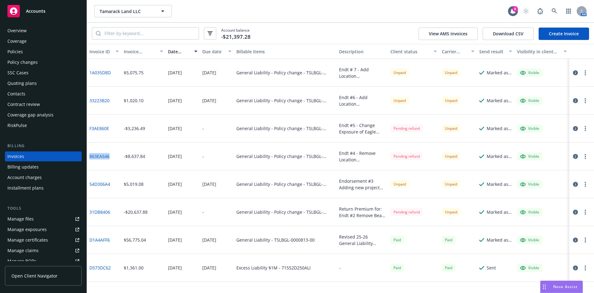
copy link "863EA546"
click at [118, 252] on div "D1A4AFF6" at bounding box center [104, 240] width 34 height 28
drag, startPoint x: 118, startPoint y: 243, endPoint x: 89, endPoint y: 243, distance: 28.8
click at [89, 243] on div "D1A4AFF6" at bounding box center [104, 240] width 34 height 28
copy link "D1A4AFF6"
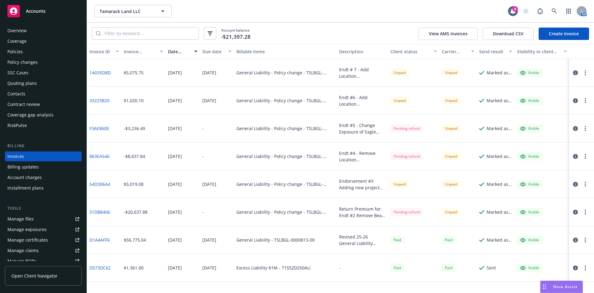
click at [30, 61] on div "Policy changes" at bounding box center [22, 62] width 30 height 10
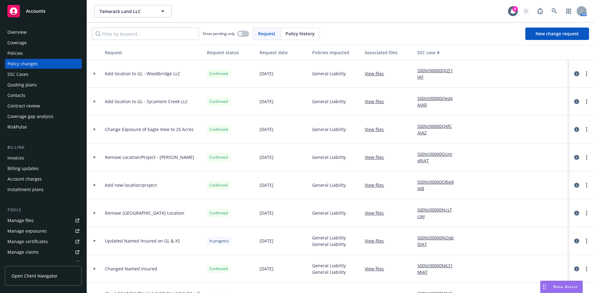
click at [574, 71] on icon "circleInformation" at bounding box center [576, 73] width 5 height 5
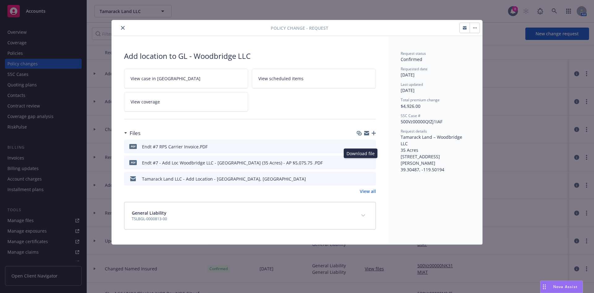
click at [361, 162] on icon "download file" at bounding box center [359, 162] width 5 height 5
click at [122, 29] on icon "close" at bounding box center [123, 28] width 4 height 4
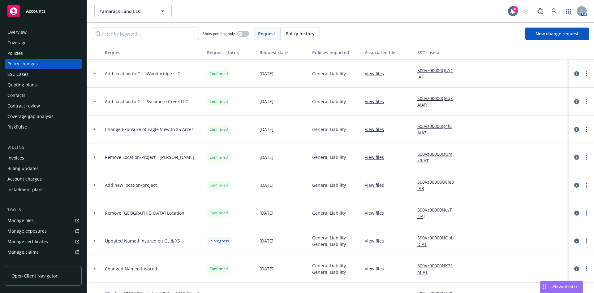
click at [574, 103] on icon "circleInformation" at bounding box center [576, 101] width 5 height 5
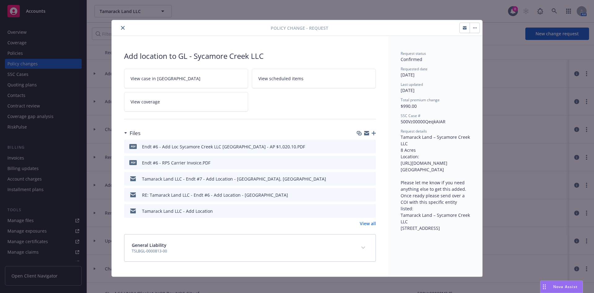
click at [357, 146] on icon "download file" at bounding box center [359, 145] width 5 height 5
click at [121, 28] on icon "close" at bounding box center [123, 28] width 4 height 4
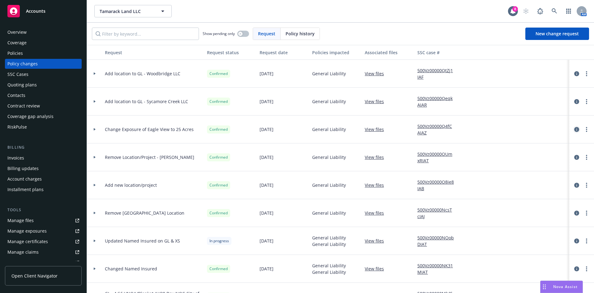
click at [574, 130] on icon "circleInformation" at bounding box center [576, 129] width 5 height 5
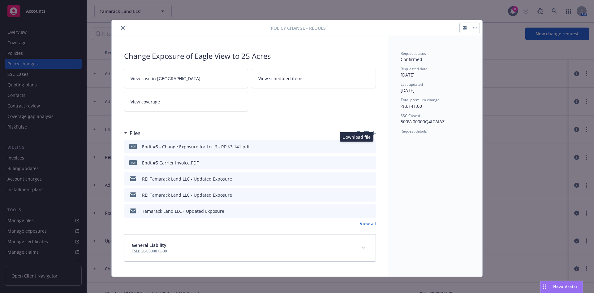
click at [357, 146] on icon "download file" at bounding box center [359, 145] width 5 height 5
click at [367, 146] on icon "preview file" at bounding box center [370, 146] width 6 height 4
click at [121, 28] on icon "close" at bounding box center [123, 28] width 4 height 4
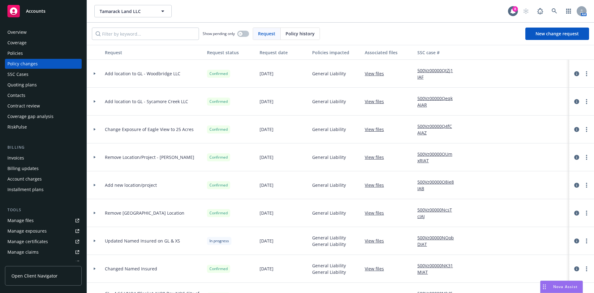
click at [27, 53] on div "Policies" at bounding box center [43, 53] width 72 height 10
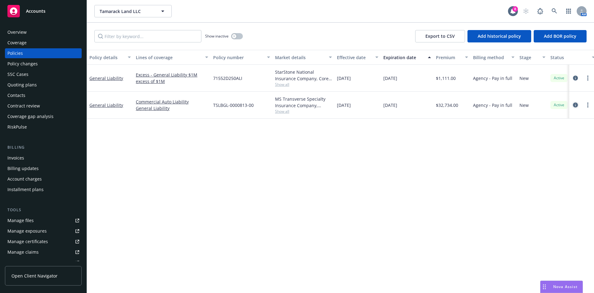
click at [573, 103] on icon "circleInformation" at bounding box center [575, 104] width 5 height 5
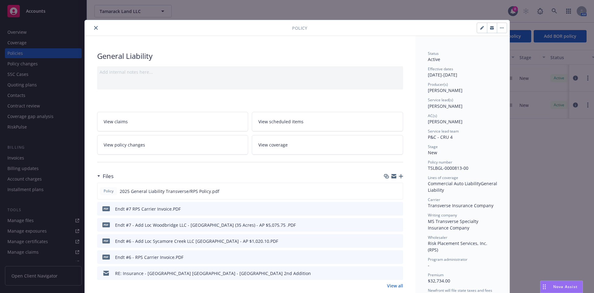
scroll to position [19, 0]
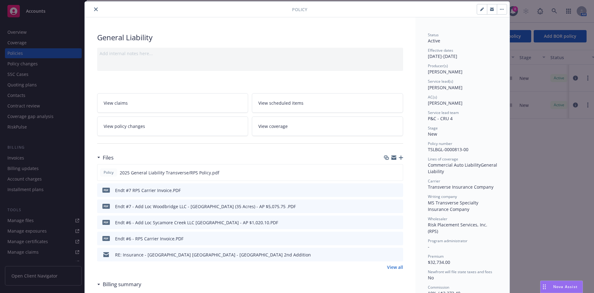
click at [487, 11] on button "button" at bounding box center [492, 9] width 10 height 10
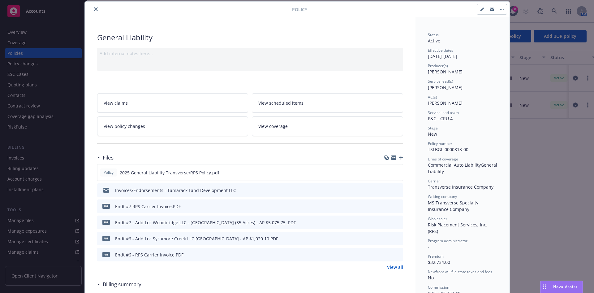
click at [94, 10] on icon "close" at bounding box center [96, 9] width 4 height 4
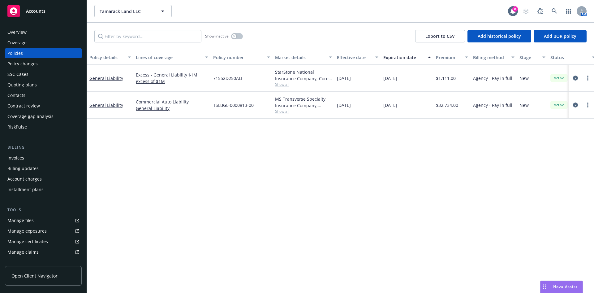
click at [56, 84] on div "Quoting plans" at bounding box center [43, 85] width 72 height 10
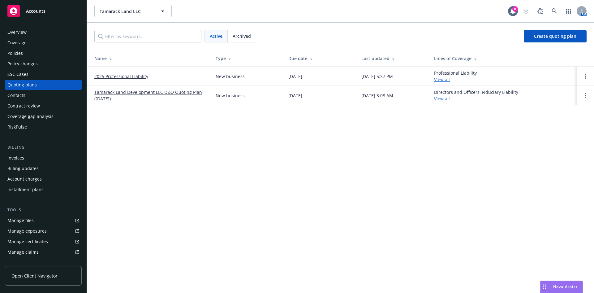
click at [56, 56] on div "Policies" at bounding box center [43, 53] width 72 height 10
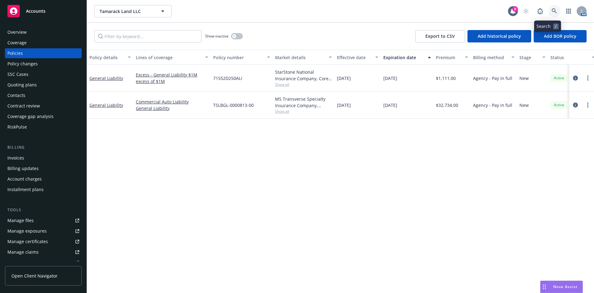
click at [551, 13] on icon at bounding box center [554, 11] width 6 height 6
click at [437, 14] on div "Tamarack Land LLC Tamarack Land LLC" at bounding box center [300, 11] width 413 height 12
click at [551, 12] on icon at bounding box center [554, 11] width 6 height 6
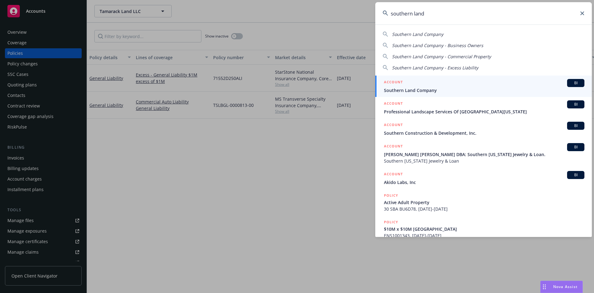
type input "southern land"
click at [443, 83] on div "ACCOUNT BI" at bounding box center [484, 83] width 200 height 8
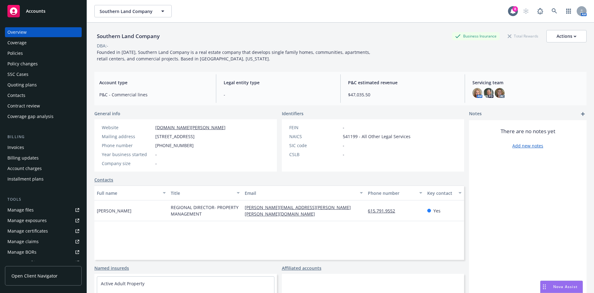
click at [56, 53] on div "Policies" at bounding box center [43, 53] width 72 height 10
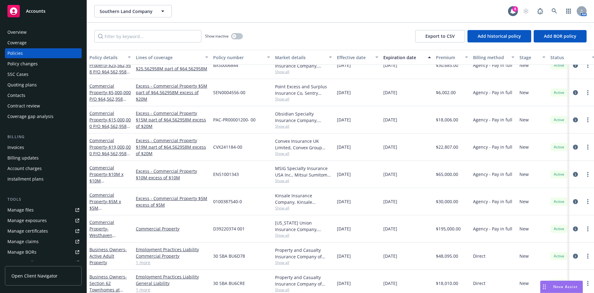
scroll to position [24, 0]
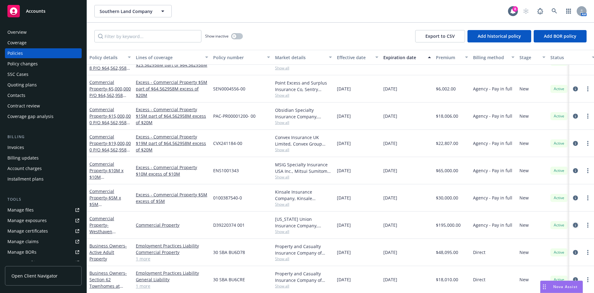
click at [573, 222] on icon "circleInformation" at bounding box center [575, 224] width 5 height 5
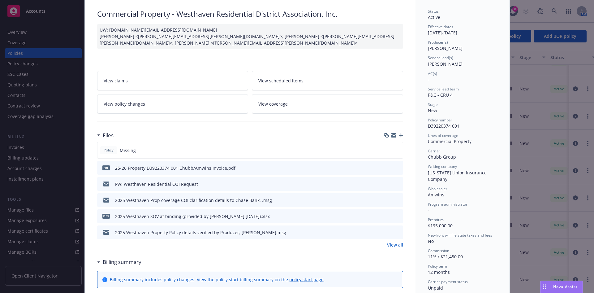
scroll to position [46, 0]
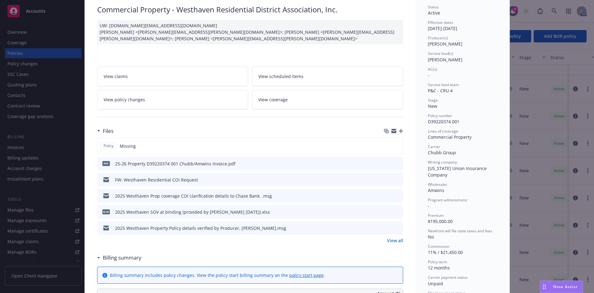
click at [391, 237] on link "View all" at bounding box center [395, 240] width 16 height 6
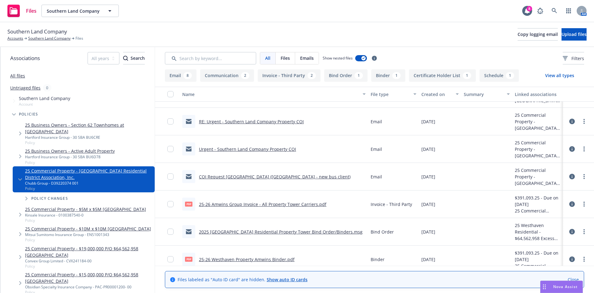
scroll to position [301, 0]
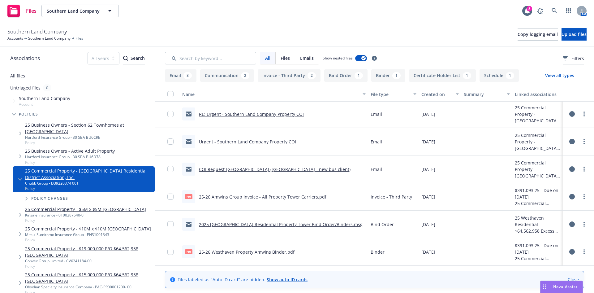
click at [332, 224] on link "2025 [GEOGRAPHIC_DATA] Residential Property Tower Bind Order/Binders.msg" at bounding box center [281, 224] width 164 height 6
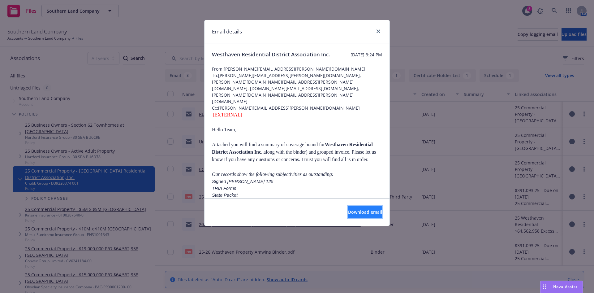
click at [349, 212] on span "Download email" at bounding box center [365, 212] width 34 height 6
click at [374, 32] on div at bounding box center [377, 32] width 10 height 8
click at [382, 29] on div at bounding box center [377, 32] width 10 height 8
click at [380, 30] on link "close" at bounding box center [378, 31] width 7 height 7
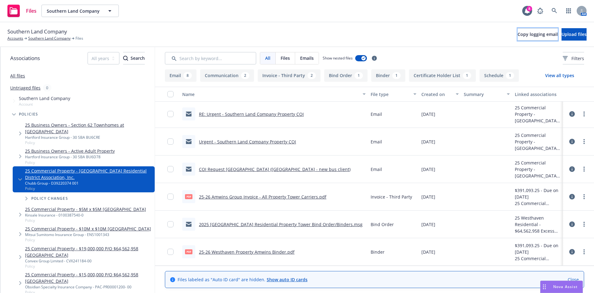
drag, startPoint x: 496, startPoint y: 33, endPoint x: 553, endPoint y: 41, distance: 57.1
click at [517, 33] on span "Copy logging email" at bounding box center [537, 34] width 40 height 6
